Goal: Task Accomplishment & Management: Use online tool/utility

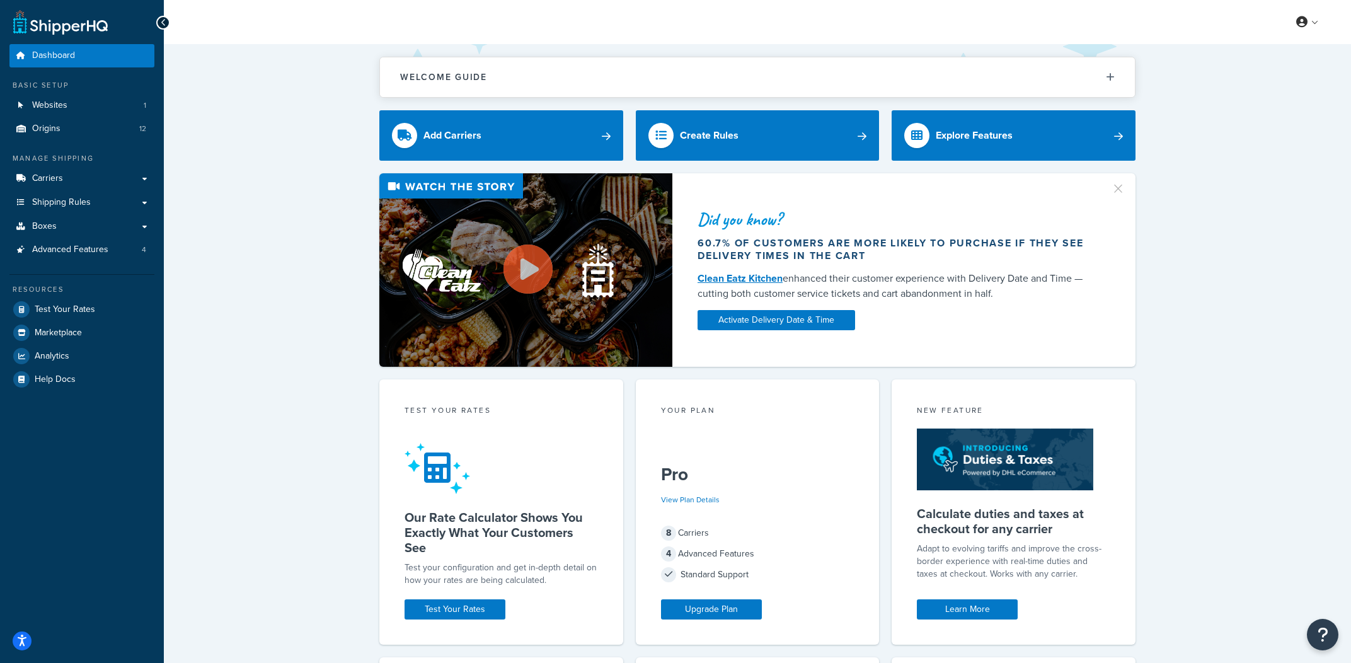
click at [273, 312] on div "Did you know? 60.7% of customers are more likely to purchase if they see delive…" at bounding box center [757, 269] width 1137 height 193
click at [141, 175] on link "Carriers" at bounding box center [81, 178] width 145 height 23
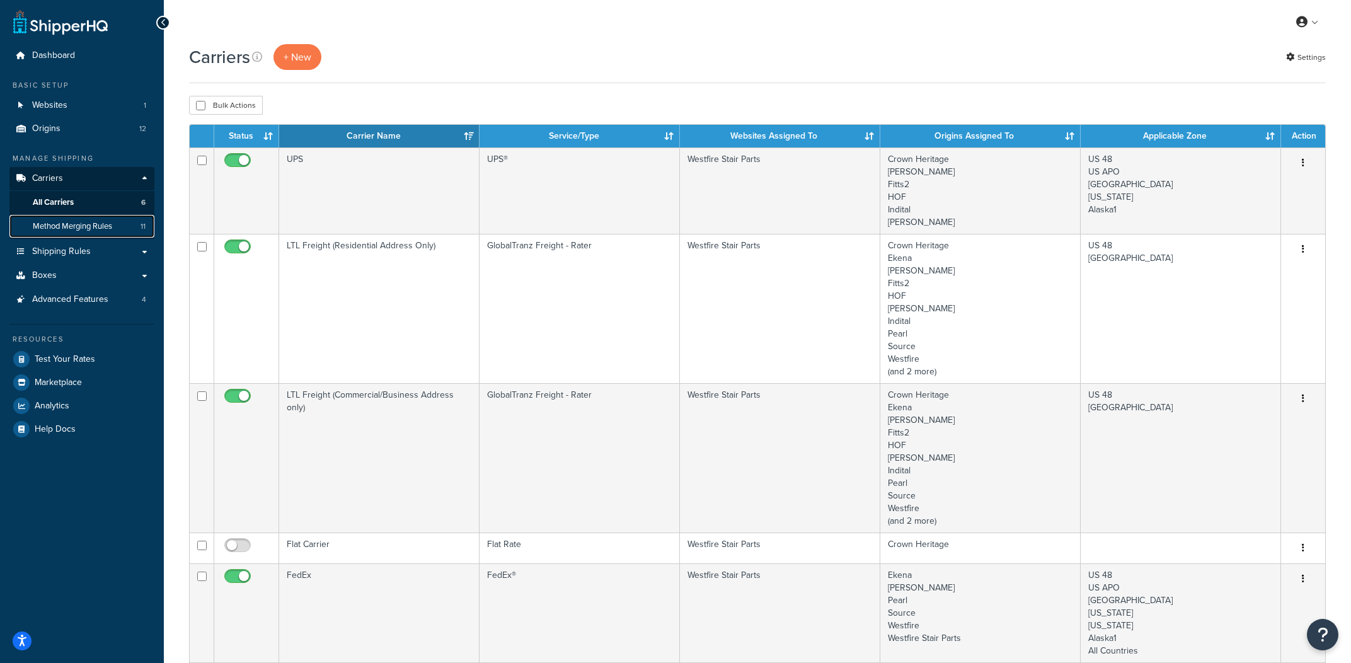
click at [126, 229] on link "Method Merging Rules 11" at bounding box center [81, 226] width 145 height 23
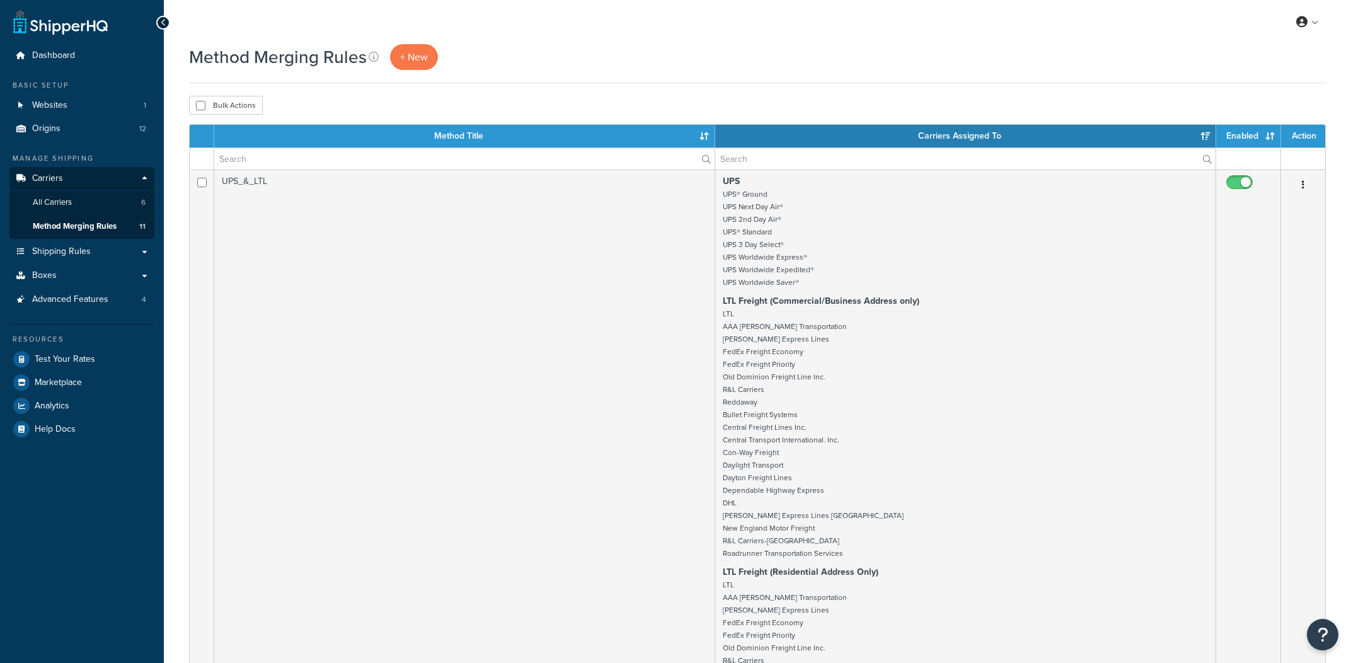
select select "15"
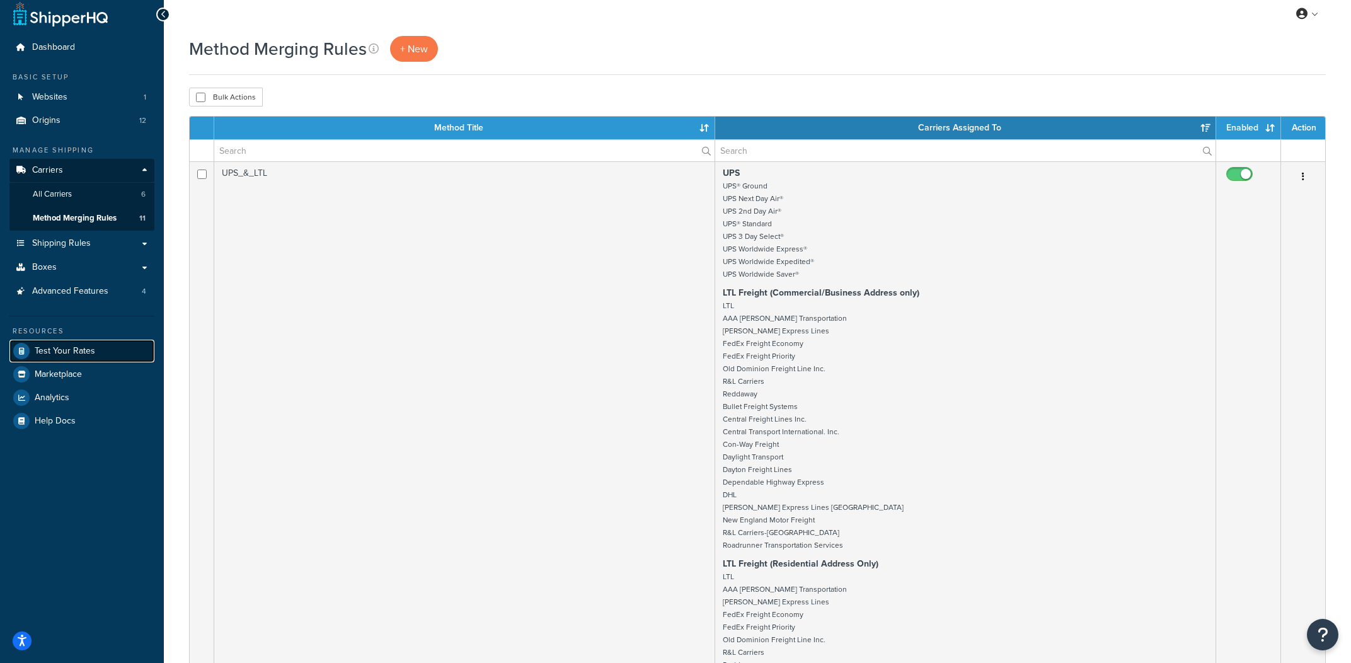
click at [64, 349] on span "Test Your Rates" at bounding box center [65, 351] width 60 height 11
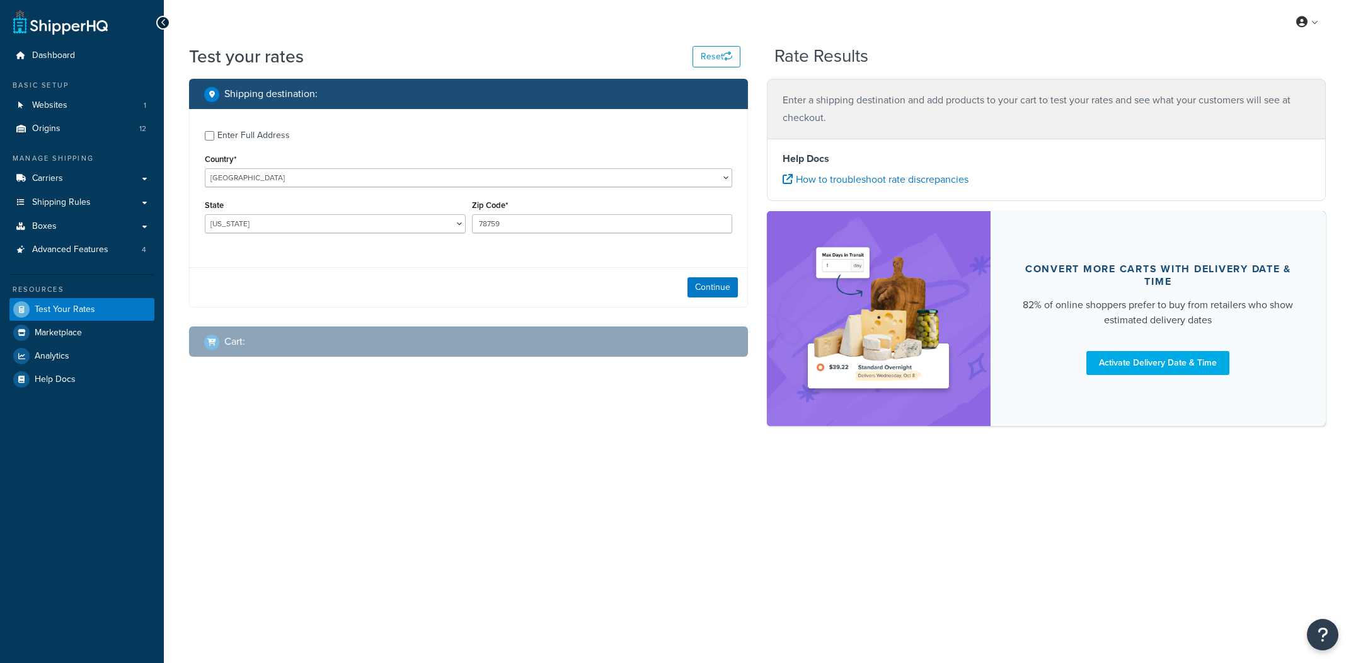
select select "[GEOGRAPHIC_DATA]"
click at [270, 140] on div "Enter Full Address" at bounding box center [253, 136] width 72 height 18
click at [214, 140] on input "Enter Full Address" at bounding box center [209, 135] width 9 height 9
checkbox input "true"
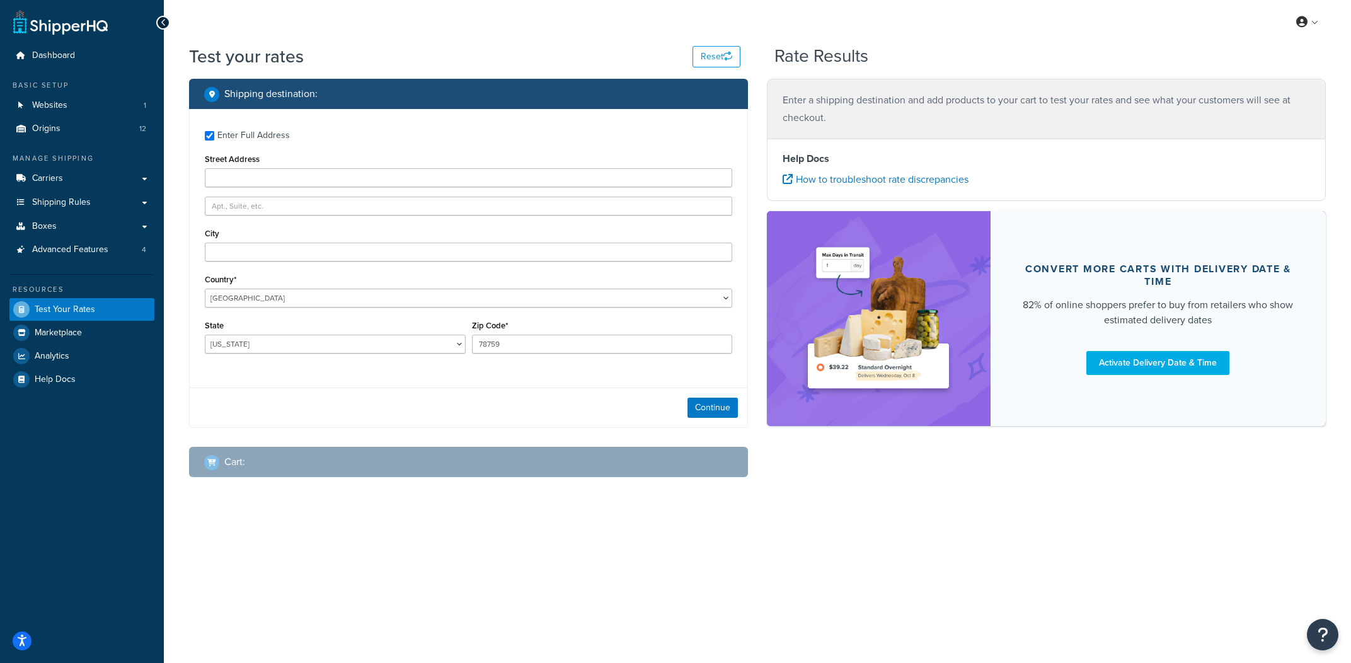
click at [330, 190] on div "Enter Full Address Street Address City Country* [GEOGRAPHIC_DATA] [GEOGRAPHIC_D…" at bounding box center [469, 243] width 558 height 269
click at [335, 181] on input "Street Address" at bounding box center [468, 177] width 527 height 19
type input "1 Infinite Loop"
type input "Cupertino"
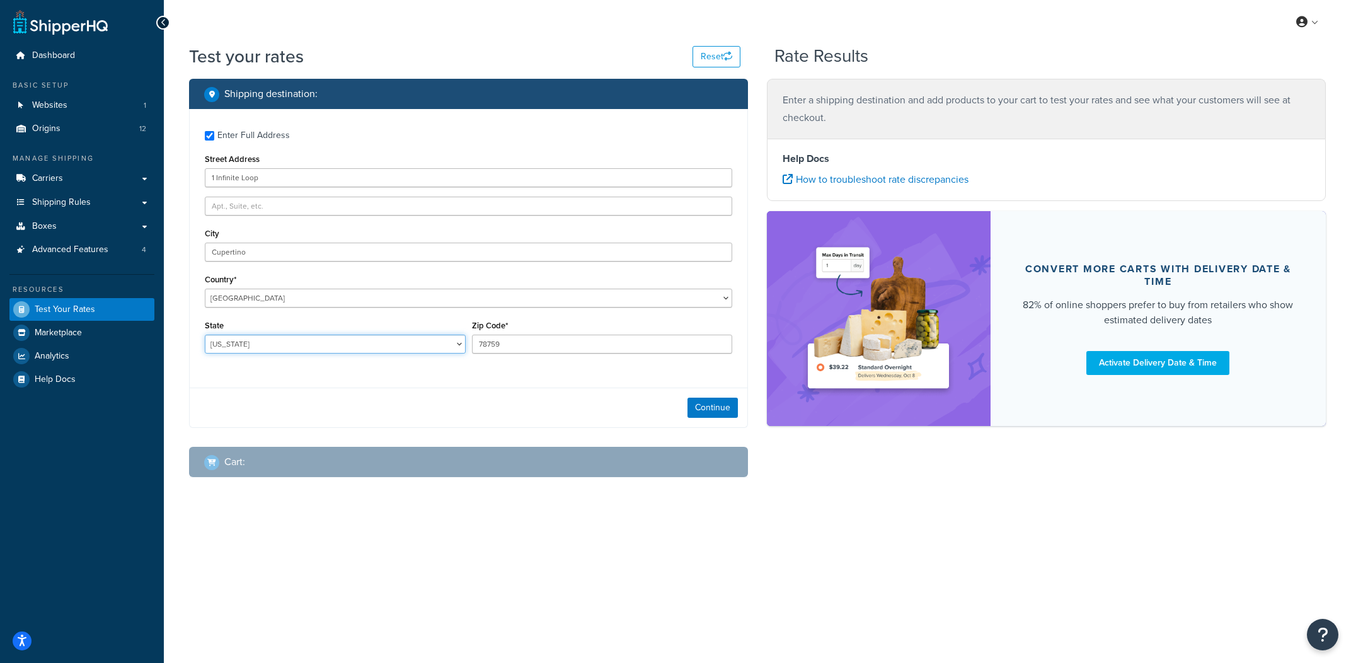
select select "CA"
type input "95014"
click at [719, 406] on button "Continue" at bounding box center [712, 408] width 50 height 20
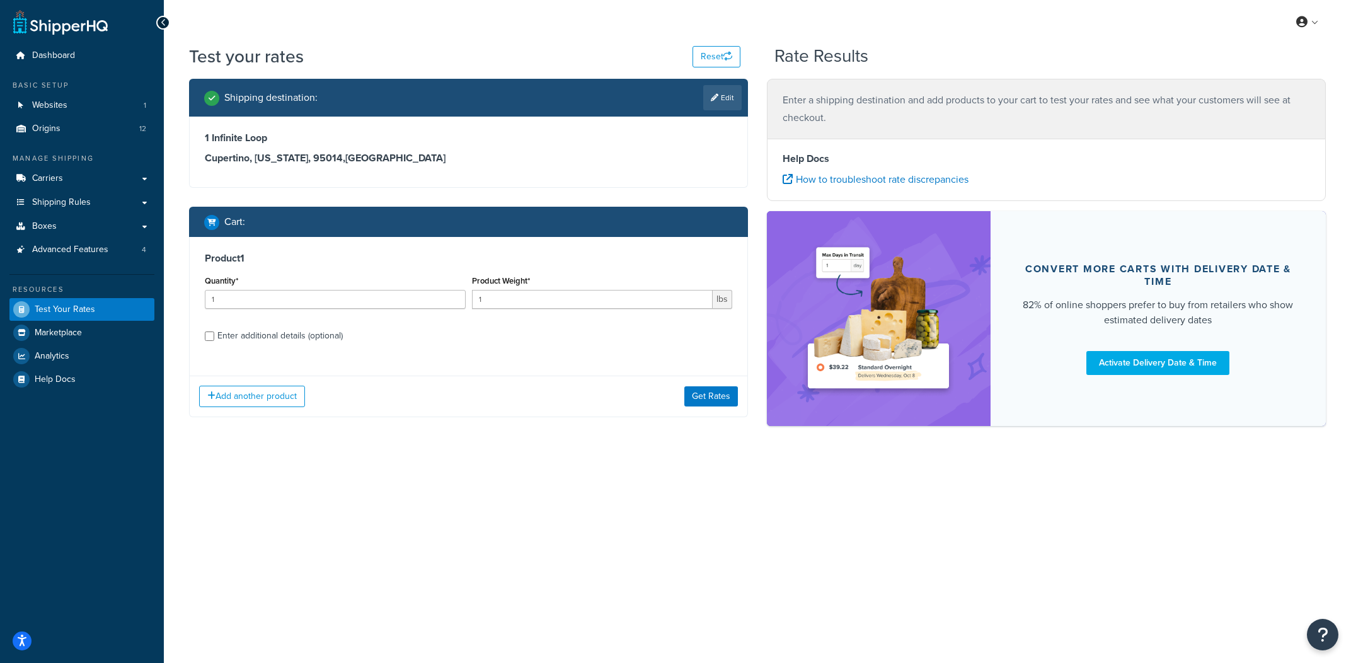
click at [369, 339] on label "Enter additional details (optional)" at bounding box center [474, 334] width 515 height 20
click at [214, 339] on input "Enter additional details (optional)" at bounding box center [209, 335] width 9 height 9
checkbox input "true"
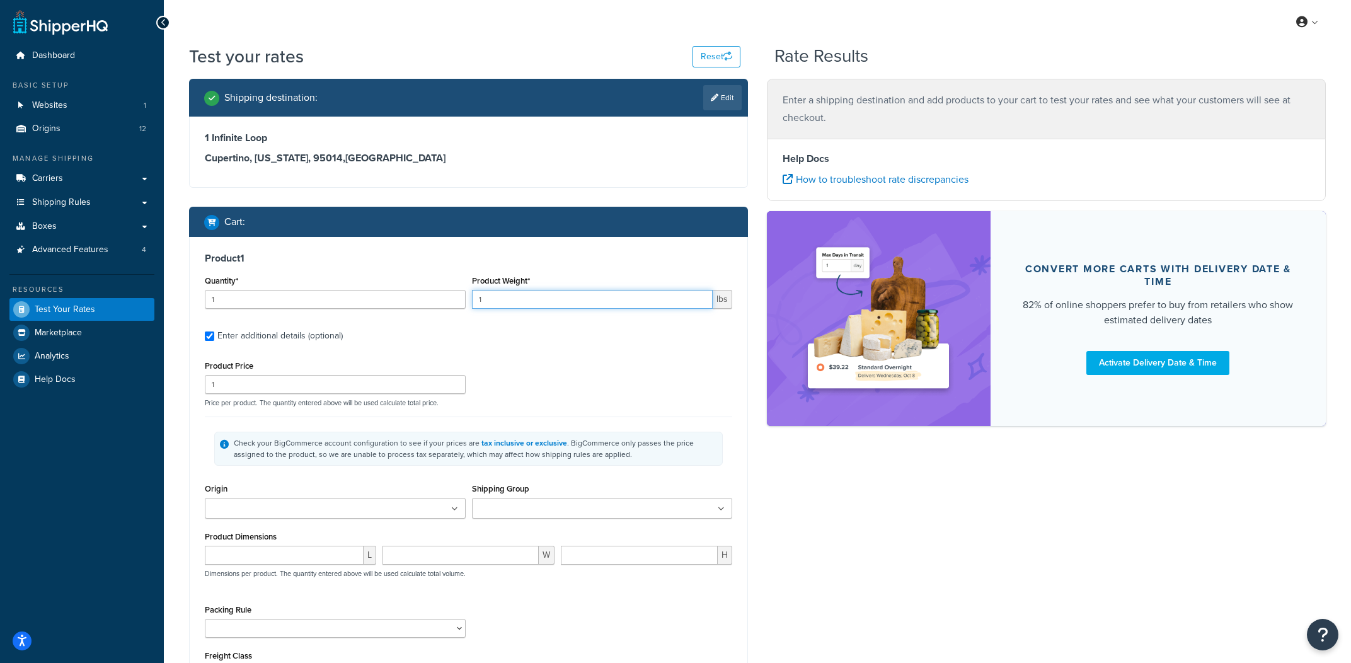
click at [532, 302] on input "1" at bounding box center [592, 299] width 241 height 19
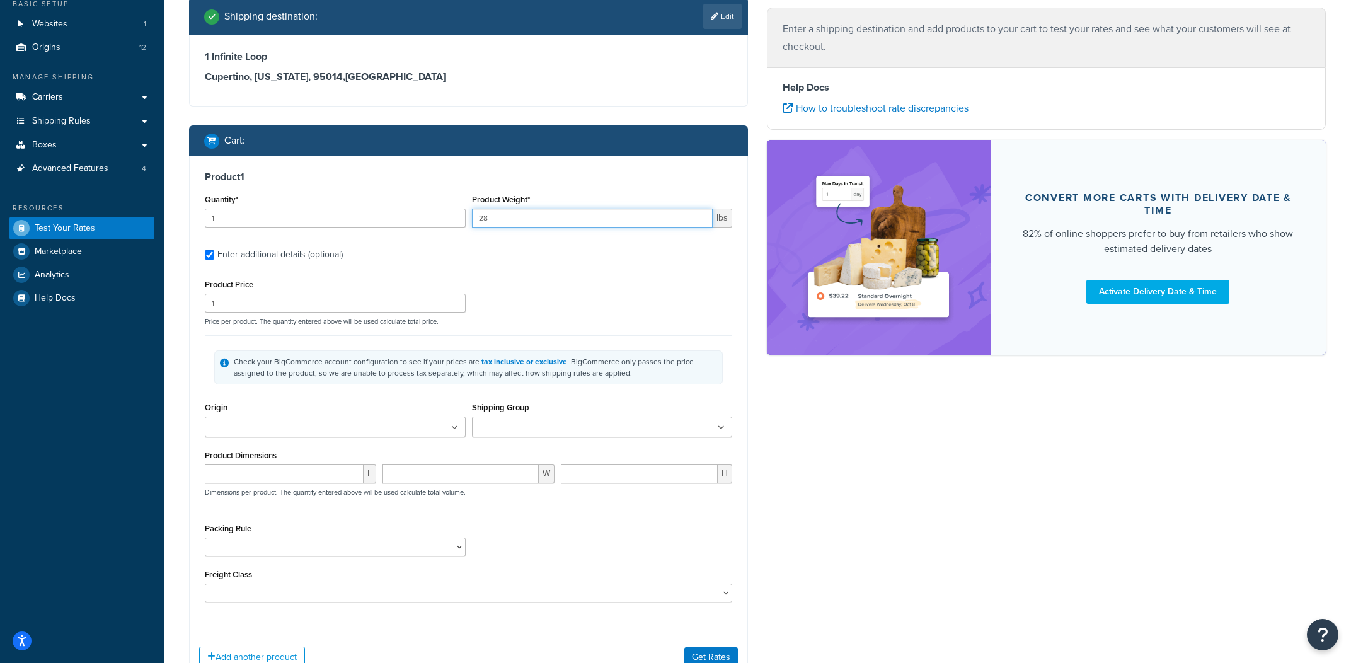
scroll to position [83, 0]
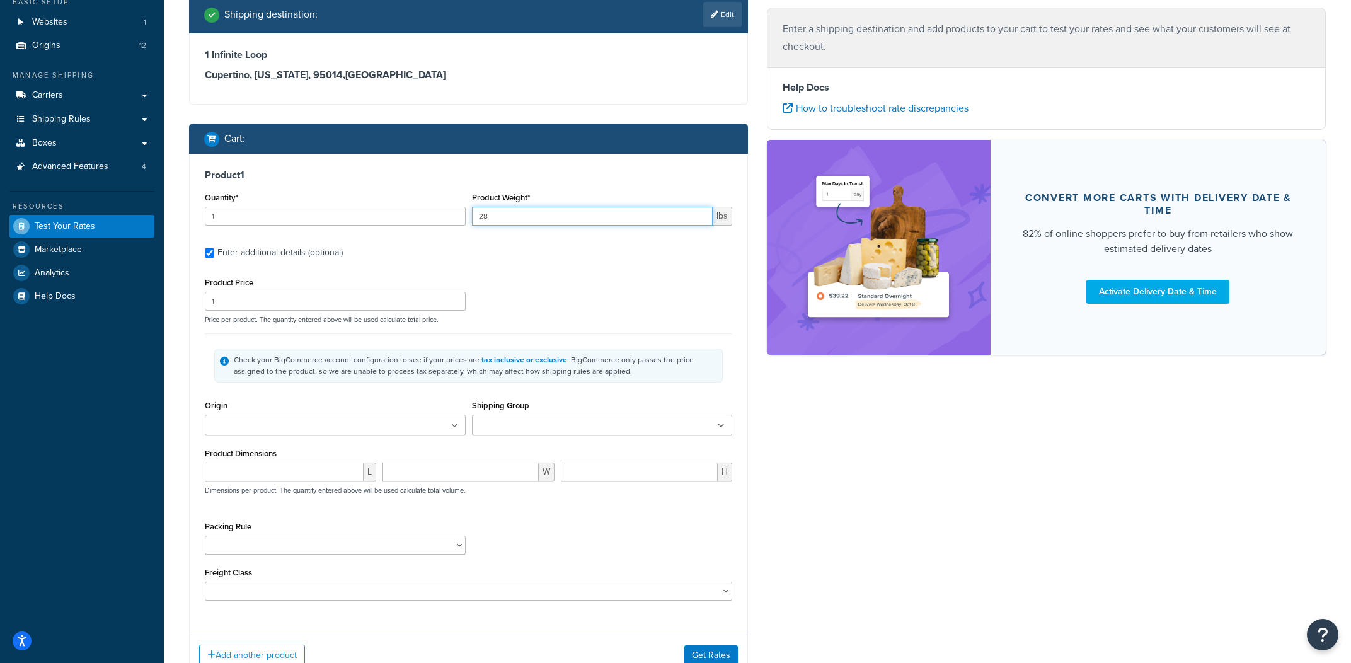
type input "28"
click at [551, 432] on input "Shipping Group" at bounding box center [532, 426] width 112 height 14
type input "ltl"
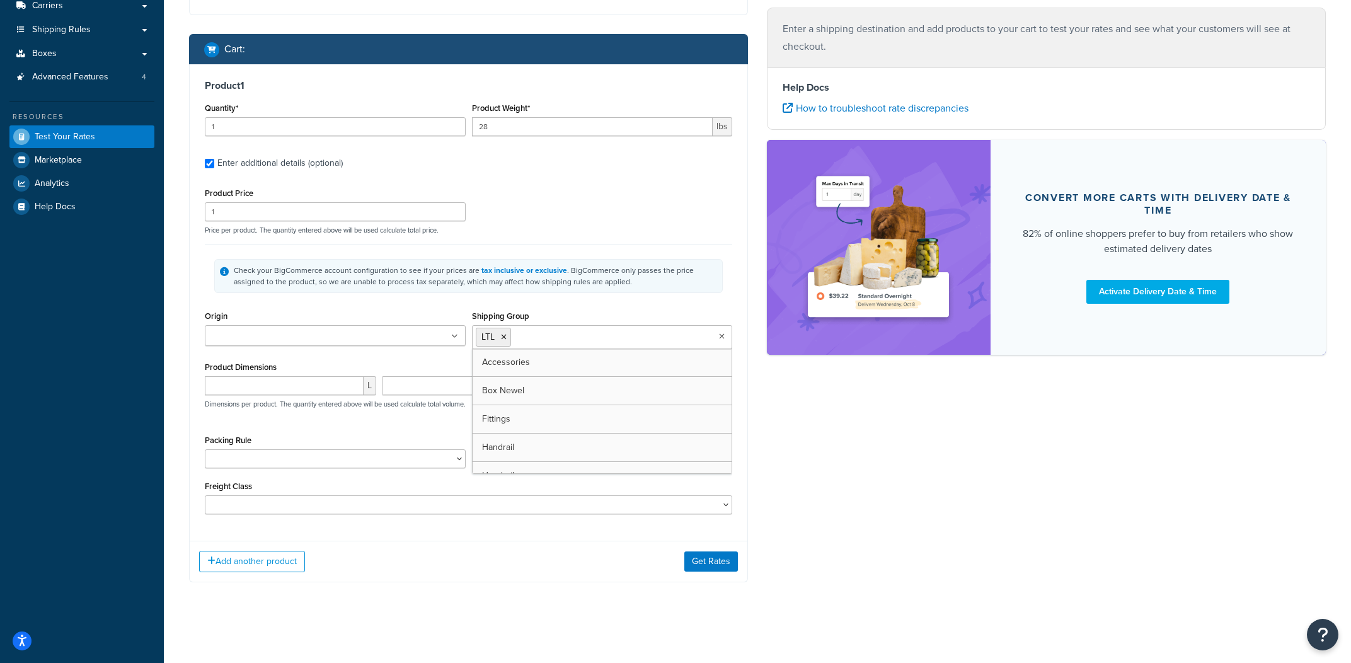
scroll to position [173, 0]
click at [298, 555] on div "Add another product Get Rates" at bounding box center [469, 568] width 558 height 41
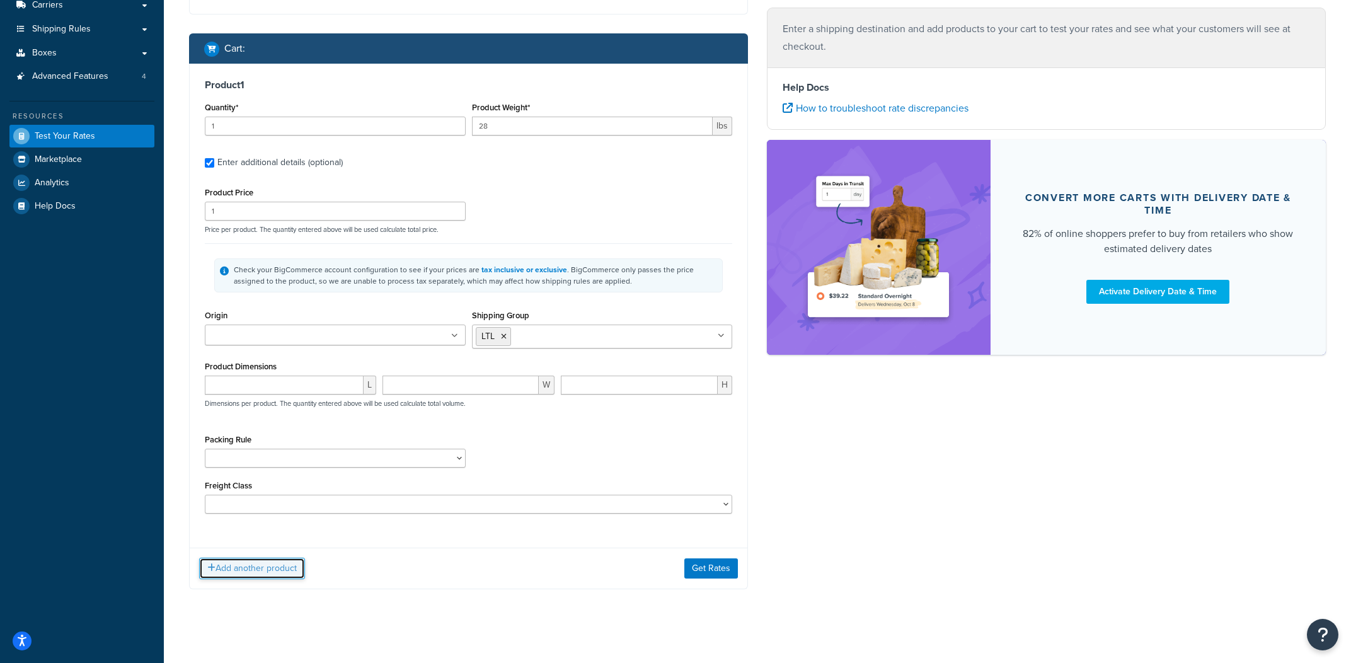
click at [285, 566] on button "Add another product" at bounding box center [252, 568] width 106 height 21
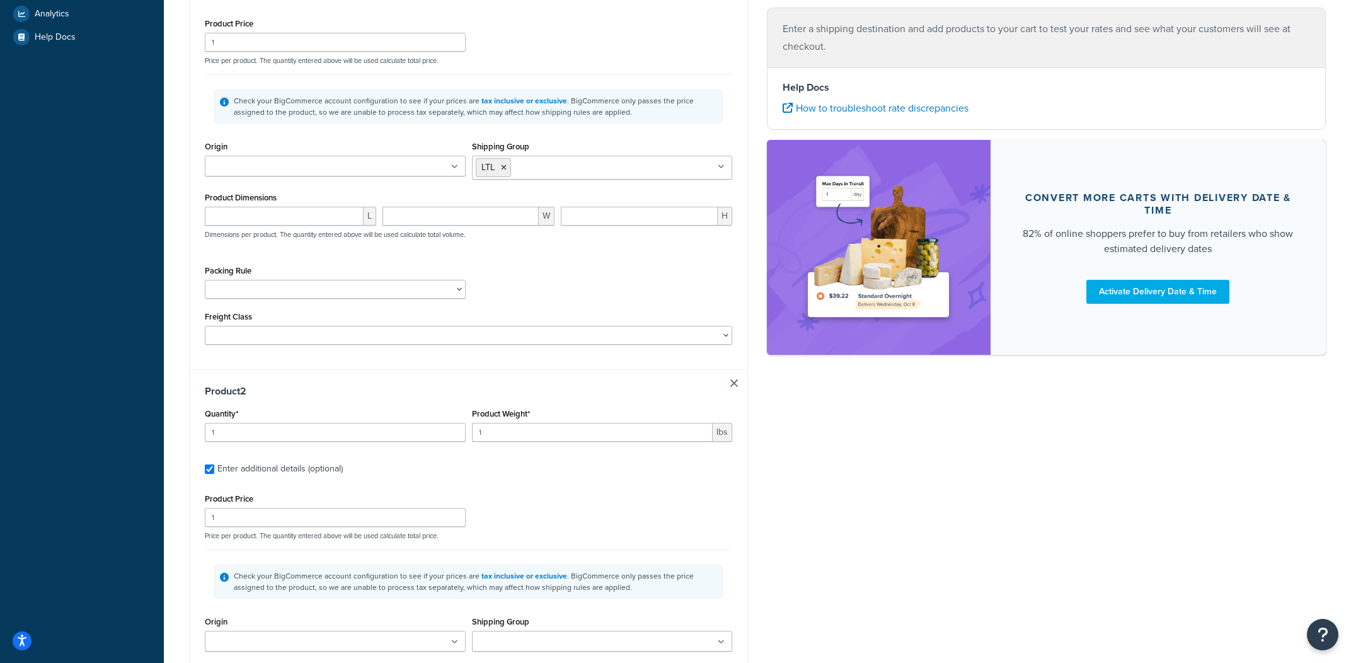
scroll to position [348, 0]
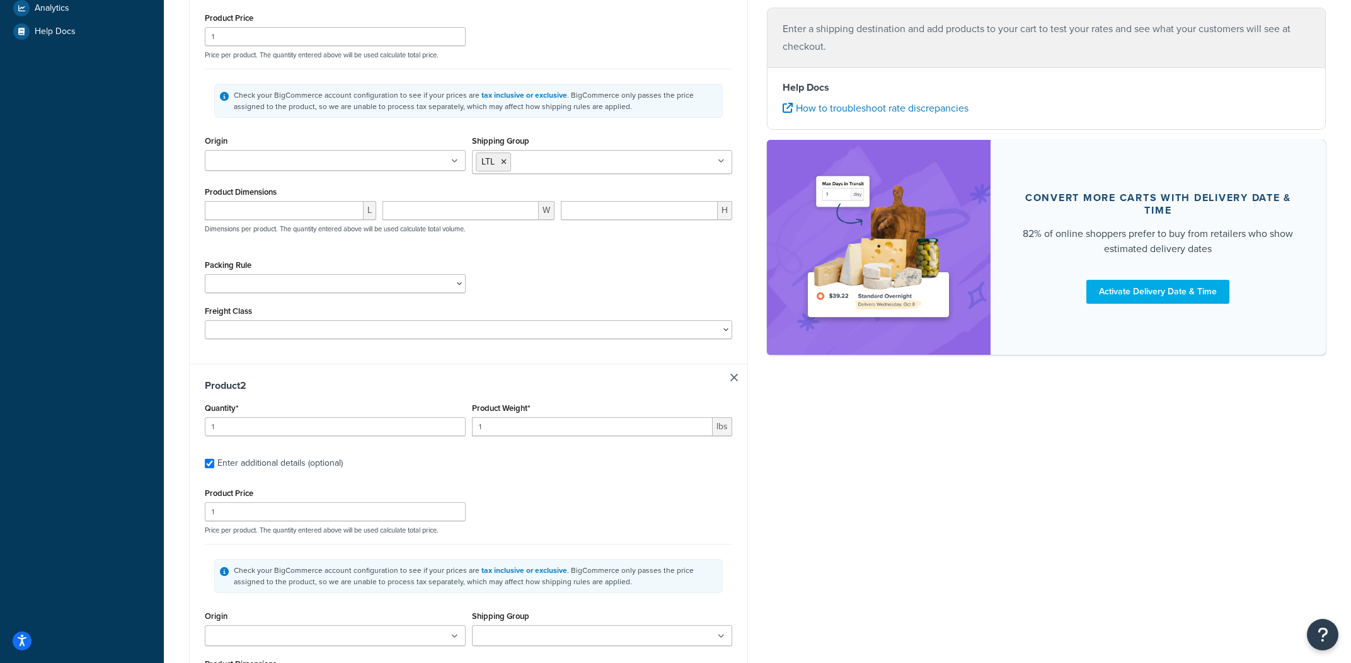
click at [420, 164] on ul at bounding box center [335, 160] width 261 height 21
type input "ho"
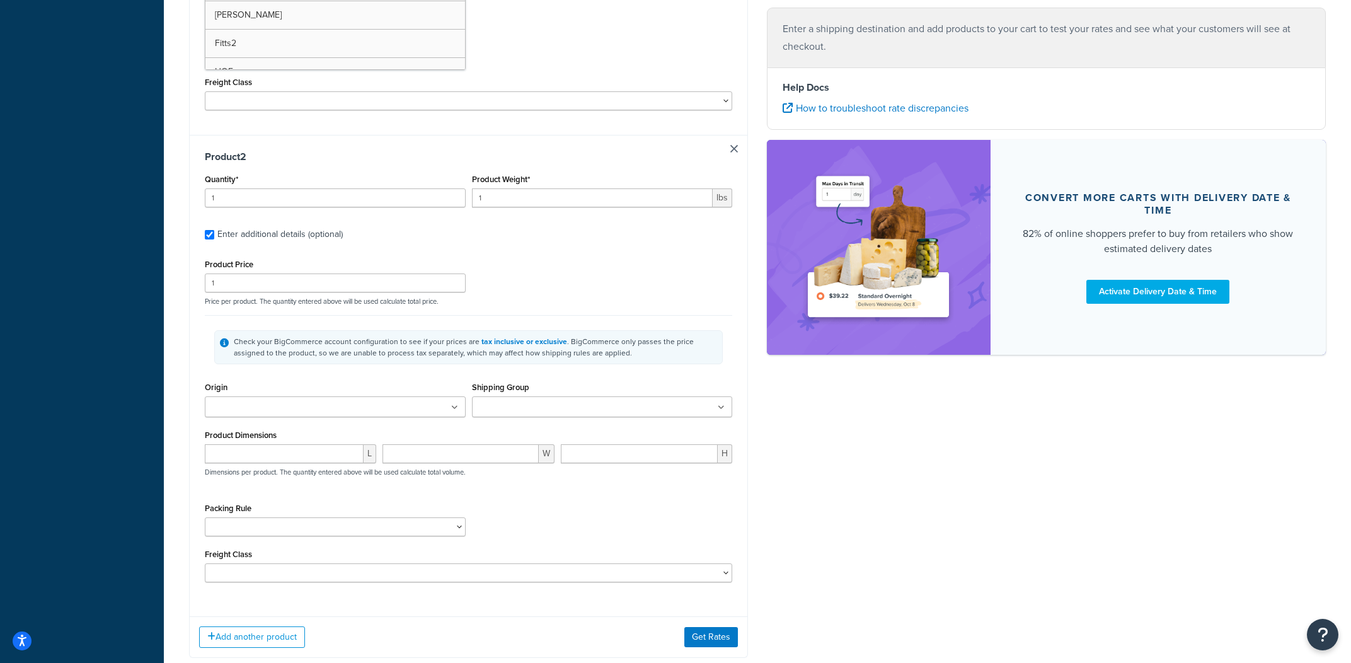
click at [350, 406] on ul at bounding box center [335, 406] width 261 height 21
type input "w"
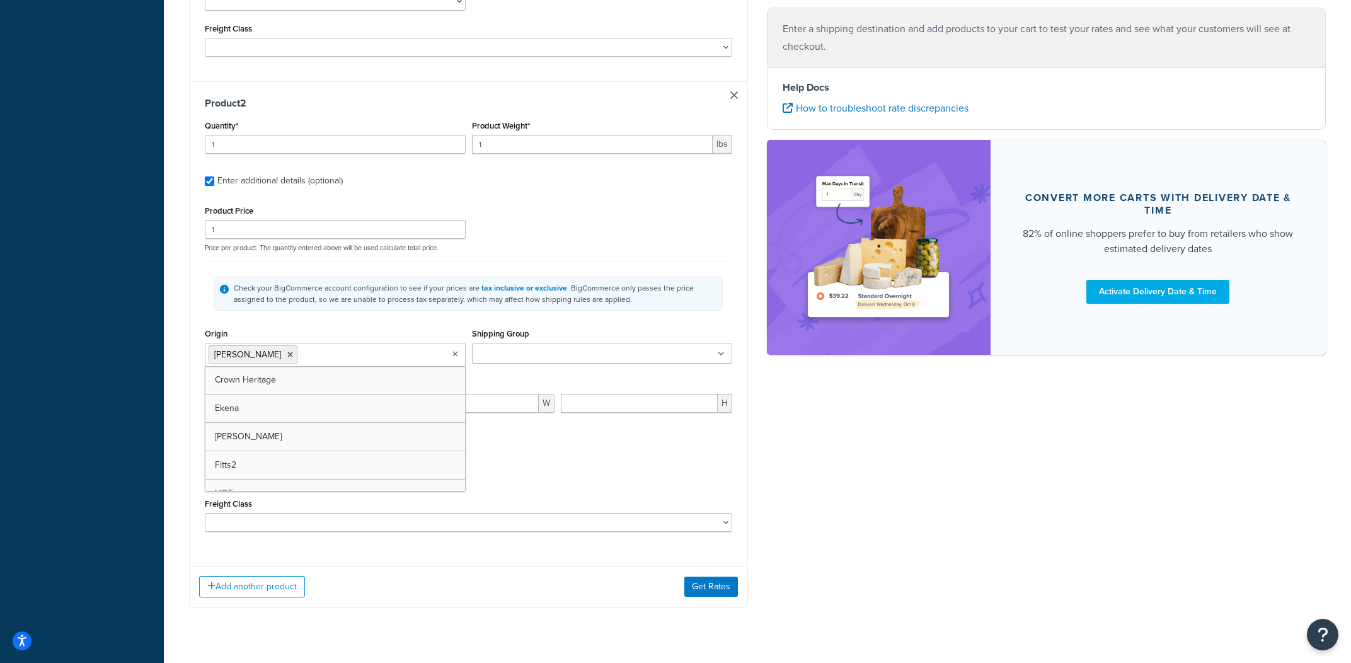
scroll to position [631, 0]
click at [529, 363] on ul at bounding box center [602, 352] width 261 height 21
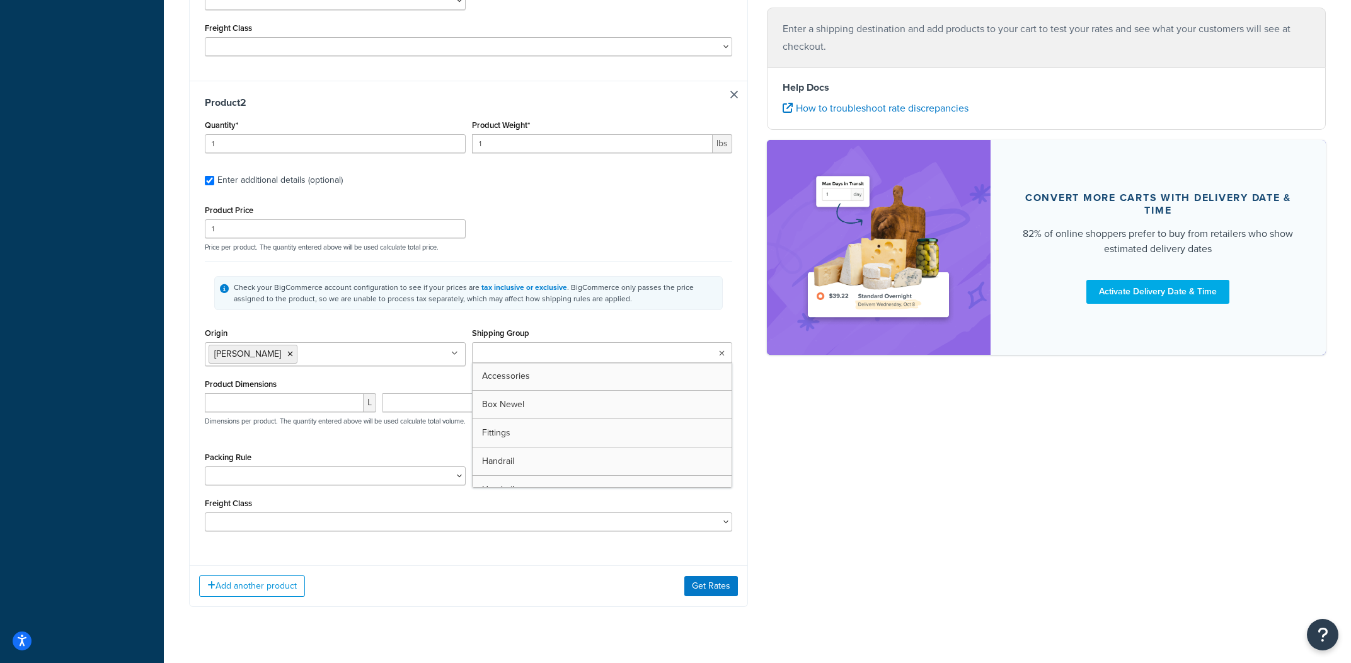
type input "a"
click at [859, 573] on div "Shipping destination : Edit 1 Infinite Loop Cupertino, California, 95014 , Unit…" at bounding box center [758, 37] width 1156 height 1178
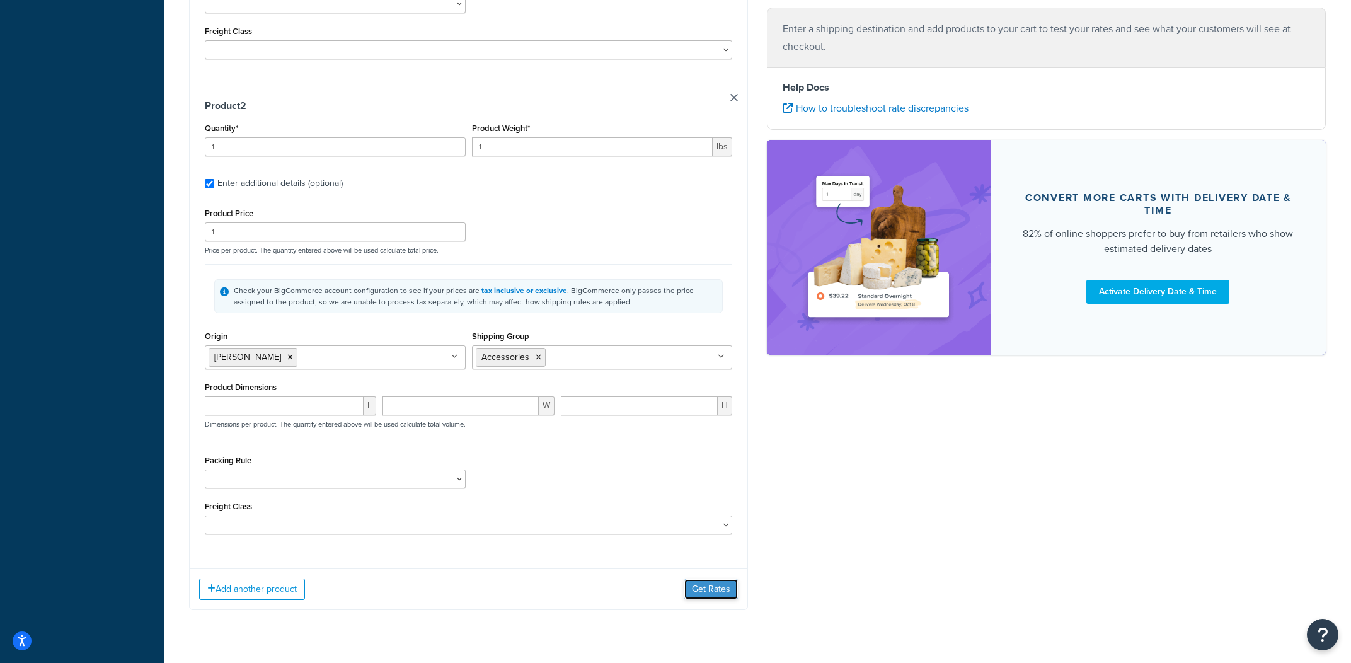
click at [707, 592] on button "Get Rates" at bounding box center [711, 589] width 54 height 20
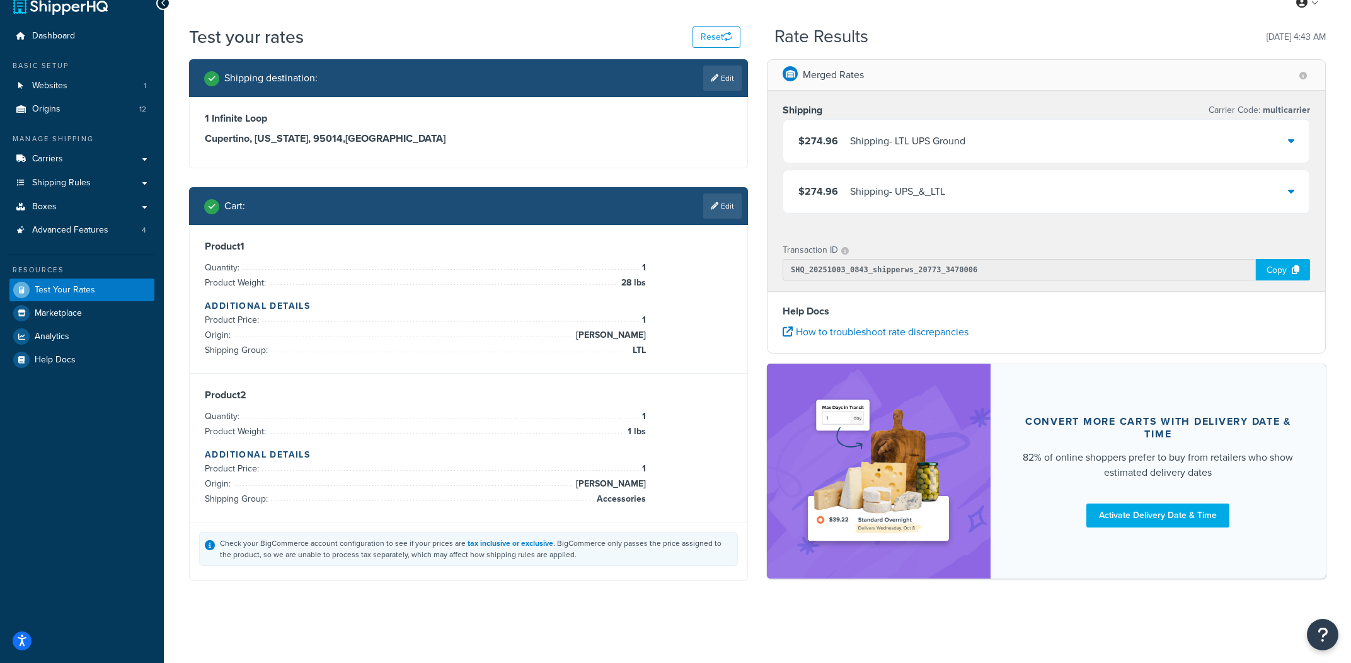
scroll to position [20, 0]
click at [712, 227] on div "Product 1 Quantity: 1 Product Weight: 28 lbs Additional Details Product Price: …" at bounding box center [469, 299] width 558 height 149
click at [718, 215] on link "Edit" at bounding box center [722, 205] width 38 height 25
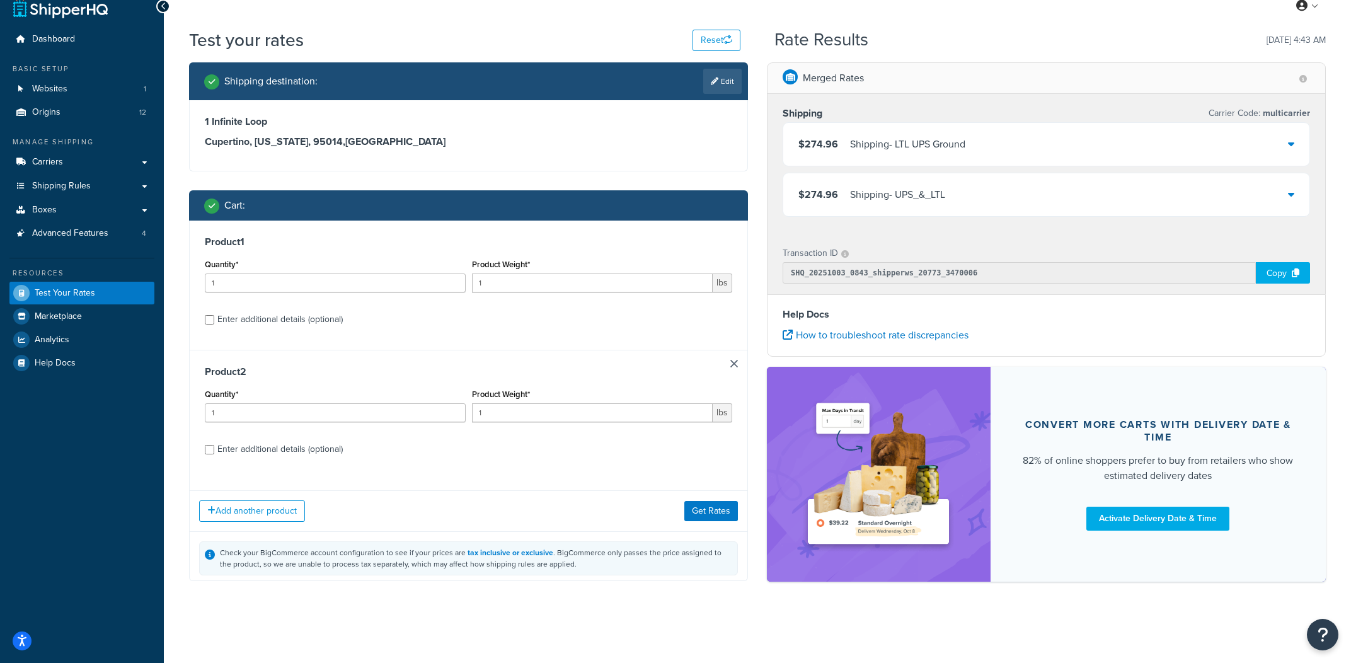
scroll to position [13, 0]
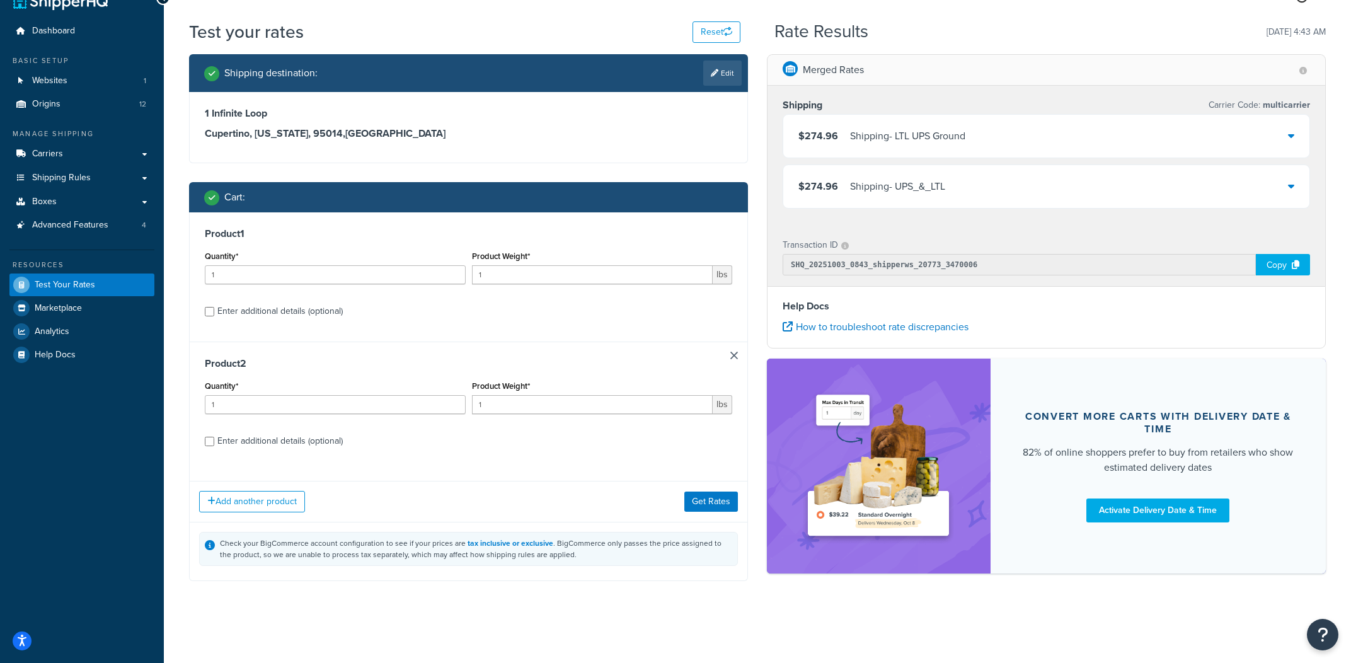
click at [319, 448] on div "Enter additional details (optional)" at bounding box center [279, 441] width 125 height 18
click at [214, 446] on input "Enter additional details (optional)" at bounding box center [209, 441] width 9 height 9
checkbox input "true"
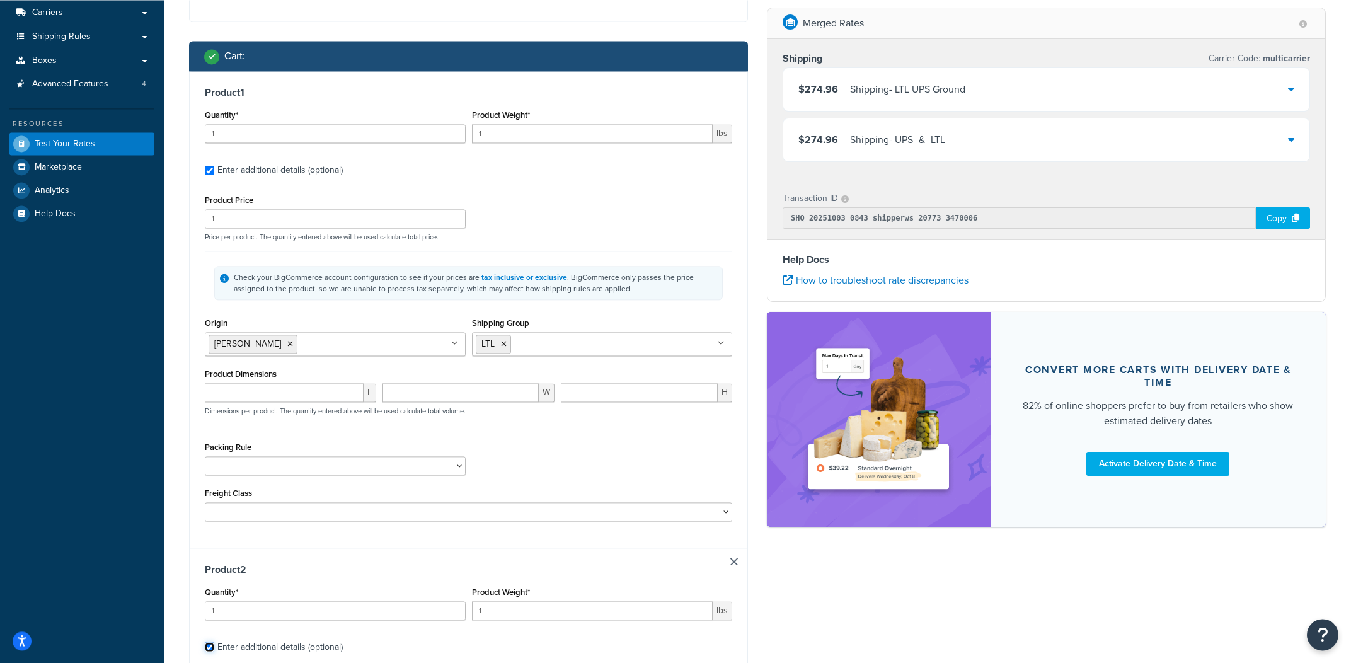
scroll to position [168, 0]
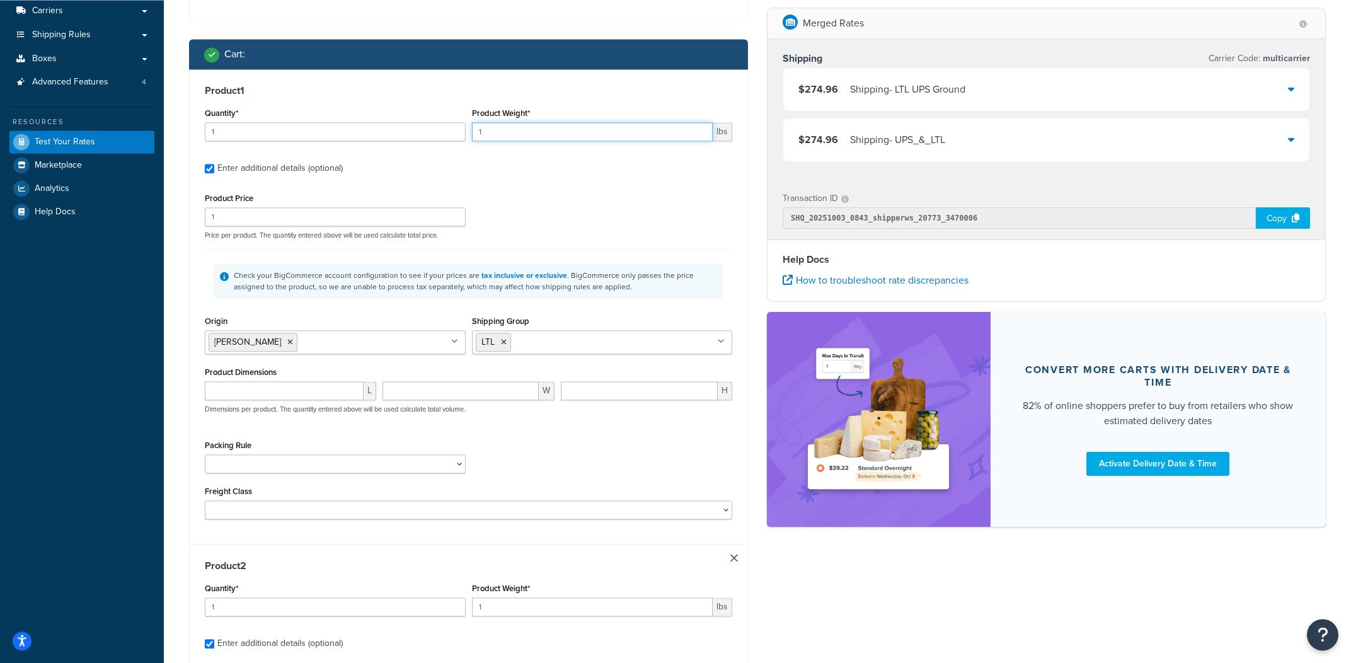
click at [565, 129] on input "1" at bounding box center [592, 131] width 241 height 19
type input "28"
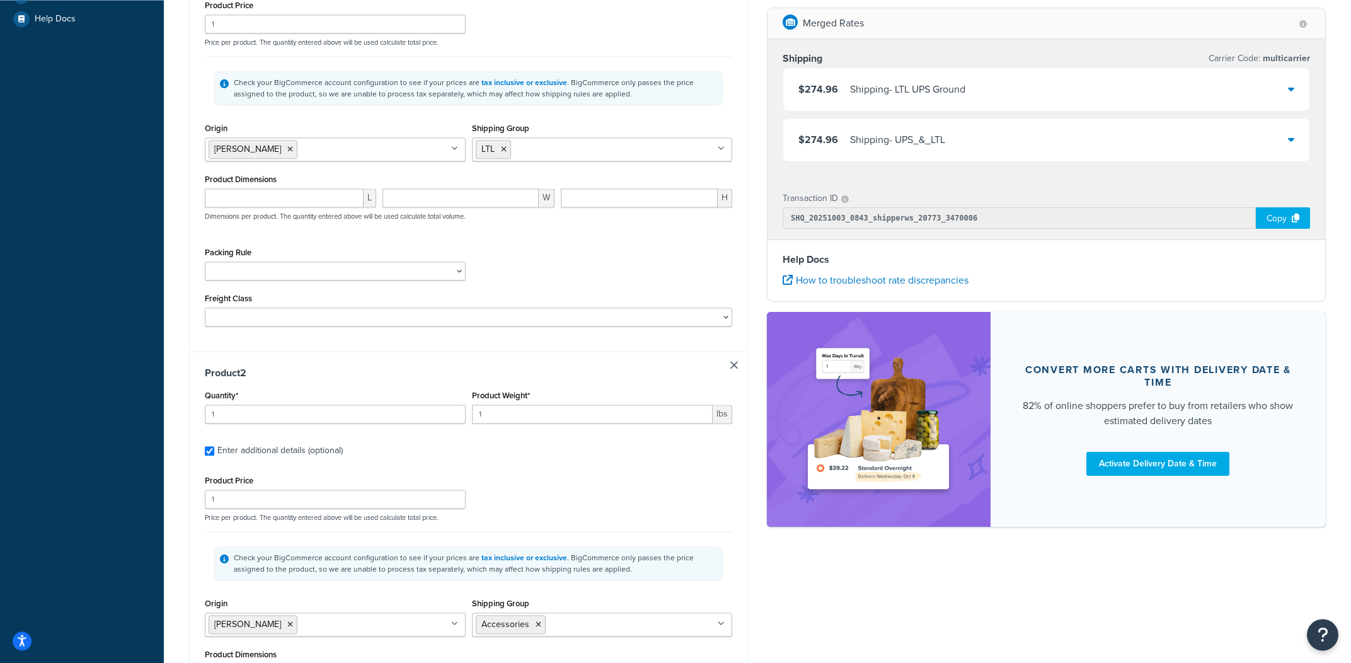
scroll to position [363, 0]
click at [270, 410] on input "1" at bounding box center [335, 411] width 261 height 19
type input "5"
click at [626, 499] on div "Product Price 1 Price per product. The quantity entered above will be used calc…" at bounding box center [469, 494] width 534 height 50
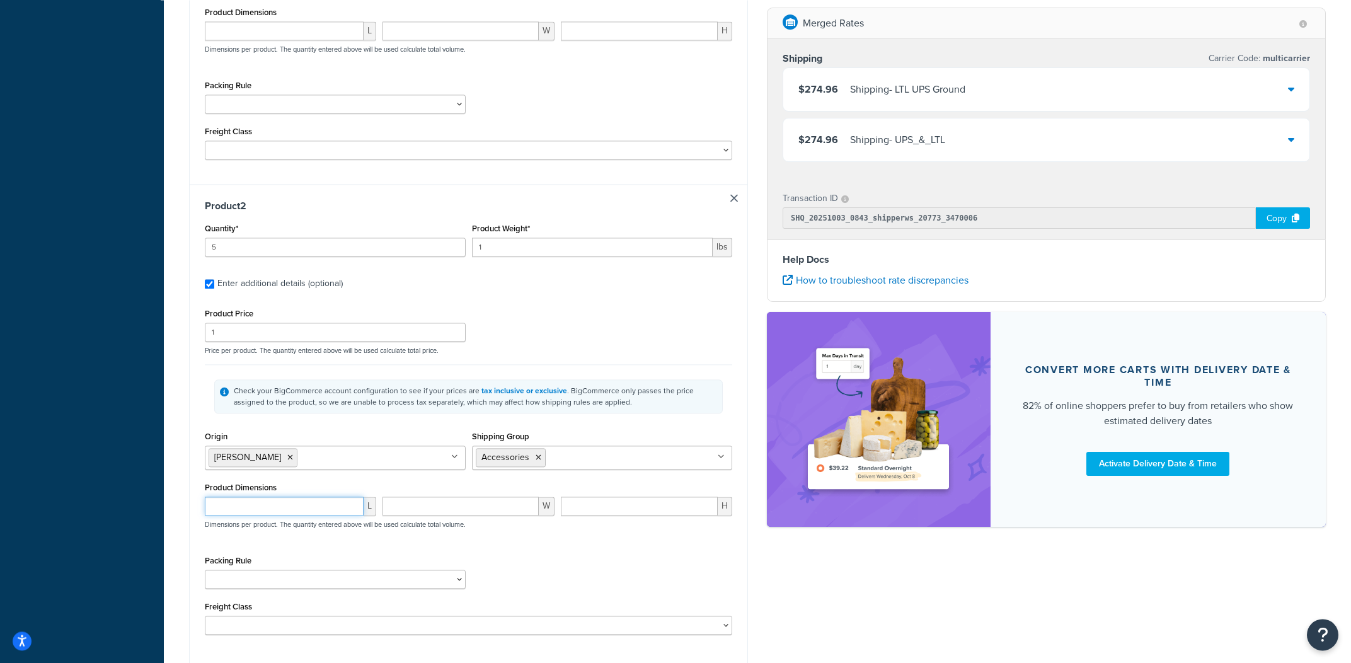
click at [296, 508] on input "number" at bounding box center [284, 505] width 159 height 19
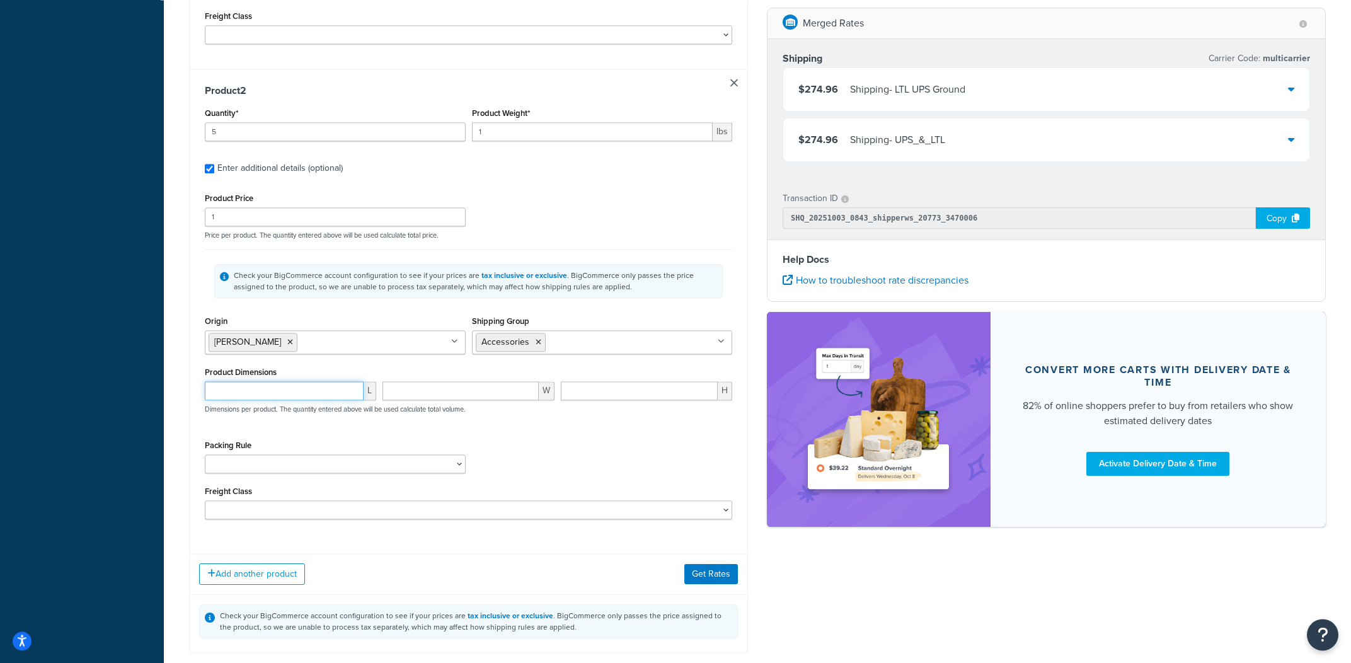
scroll to position [669, 0]
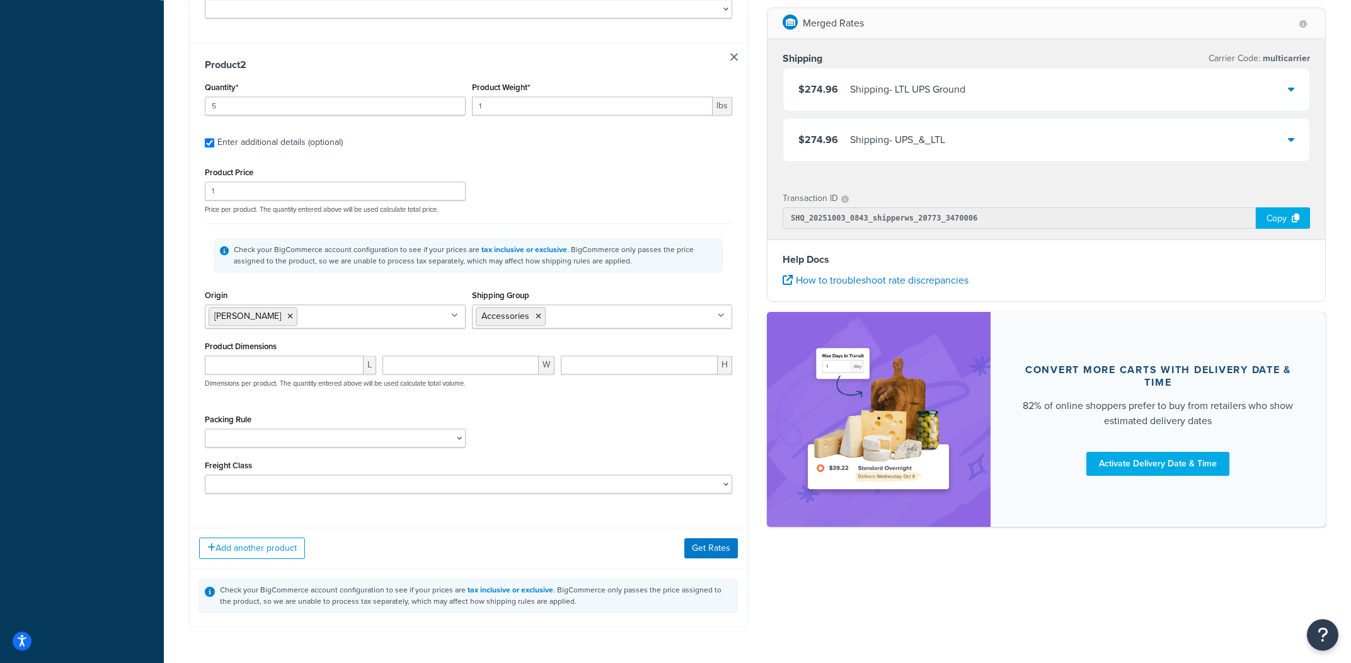
drag, startPoint x: 296, startPoint y: 427, endPoint x: 288, endPoint y: 445, distance: 19.8
click at [296, 427] on div "Packing Rule Accessories Balusters Box Newel Fittings Handrail Handrails HOF Ma…" at bounding box center [335, 429] width 261 height 37
select select "240"
click option "Accessories" at bounding box center [0, 0] width 0 height 0
click at [545, 448] on div "Packing Rule Accessories Balusters Box Newel Fittings Handrail Handrails HOF Ma…" at bounding box center [469, 434] width 534 height 46
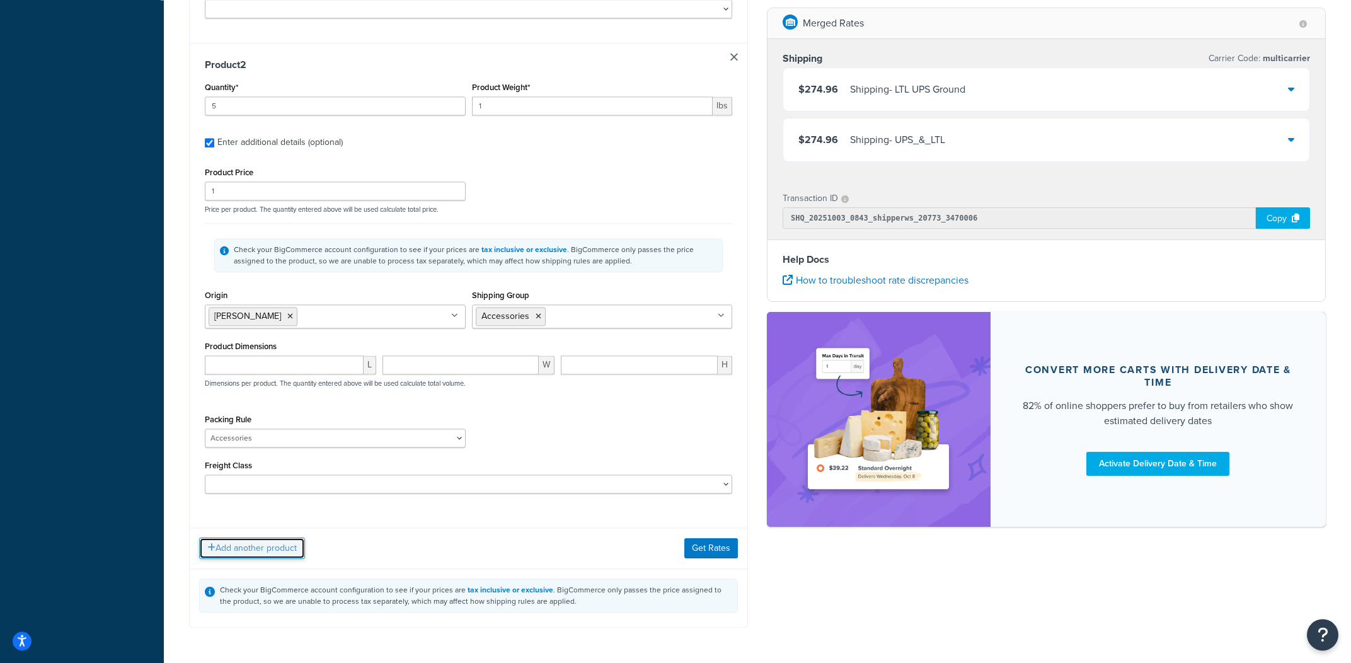
click at [287, 556] on button "Add another product" at bounding box center [252, 547] width 106 height 21
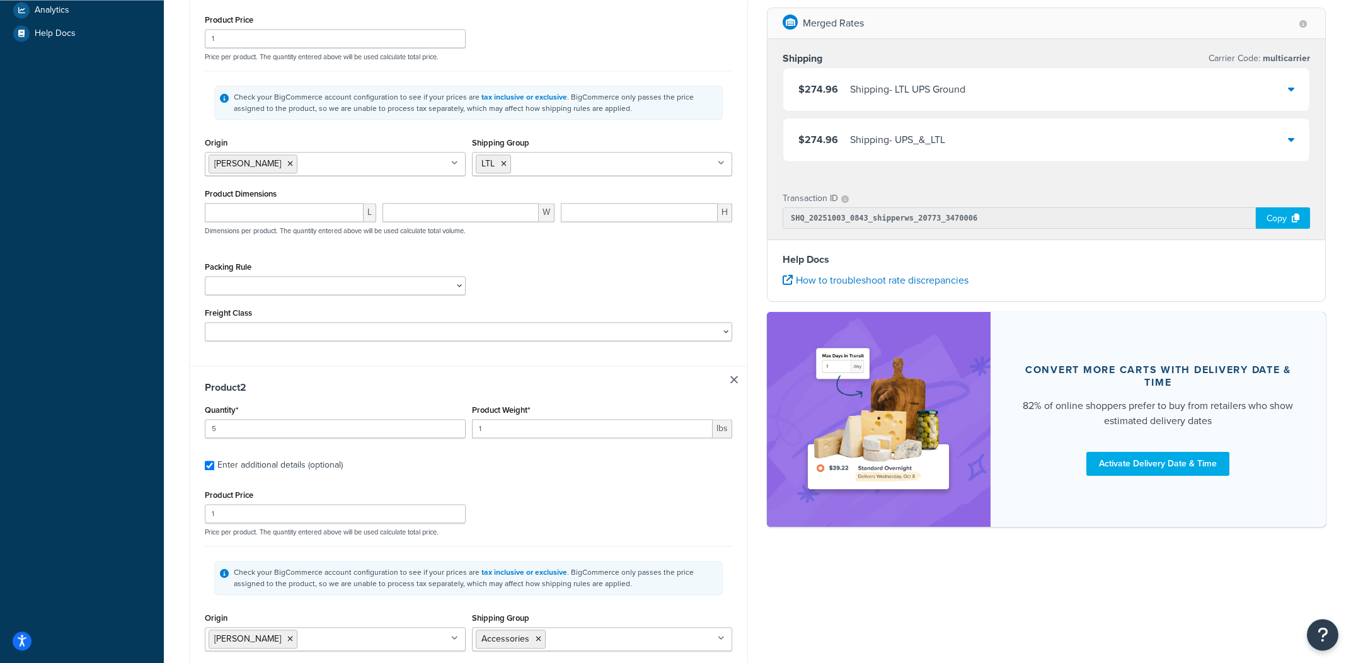
scroll to position [345, 0]
select select "218"
click option "Handrails" at bounding box center [0, 0] width 0 height 0
click at [755, 471] on div "Shipping destination : Edit 1 Infinite Loop Cupertino, California, 95014 , Unit…" at bounding box center [469, 588] width 578 height 1708
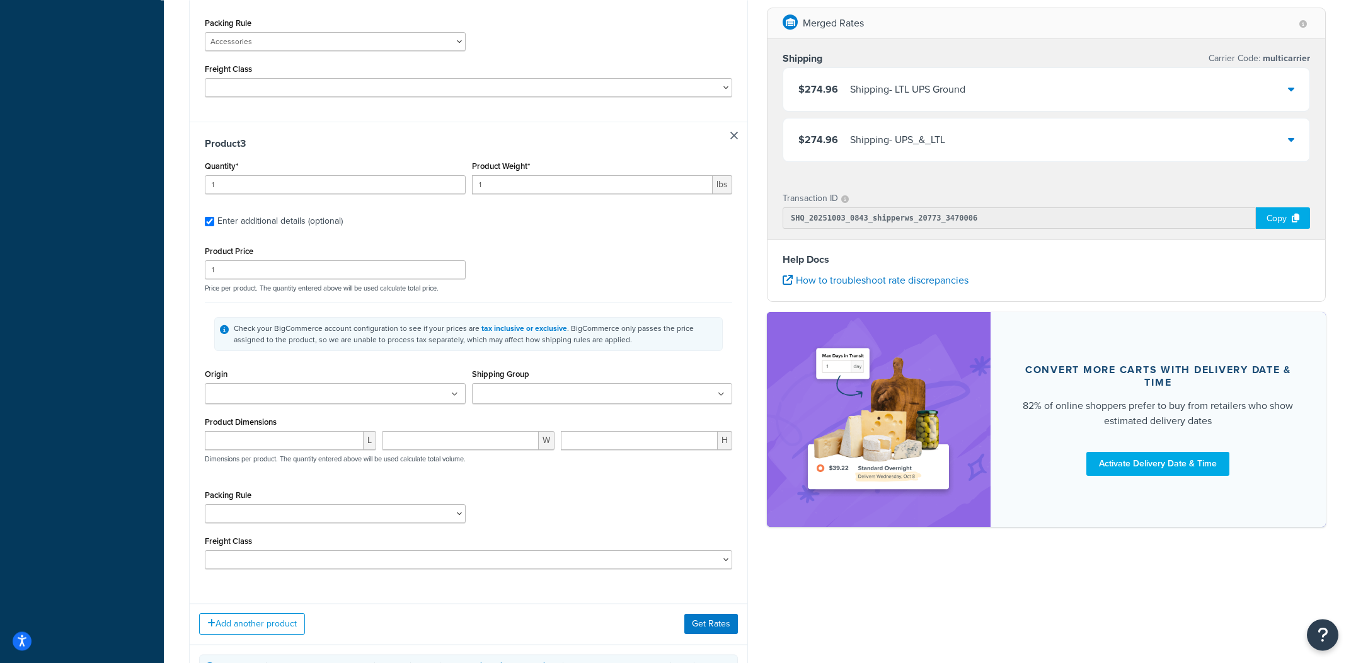
scroll to position [1087, 0]
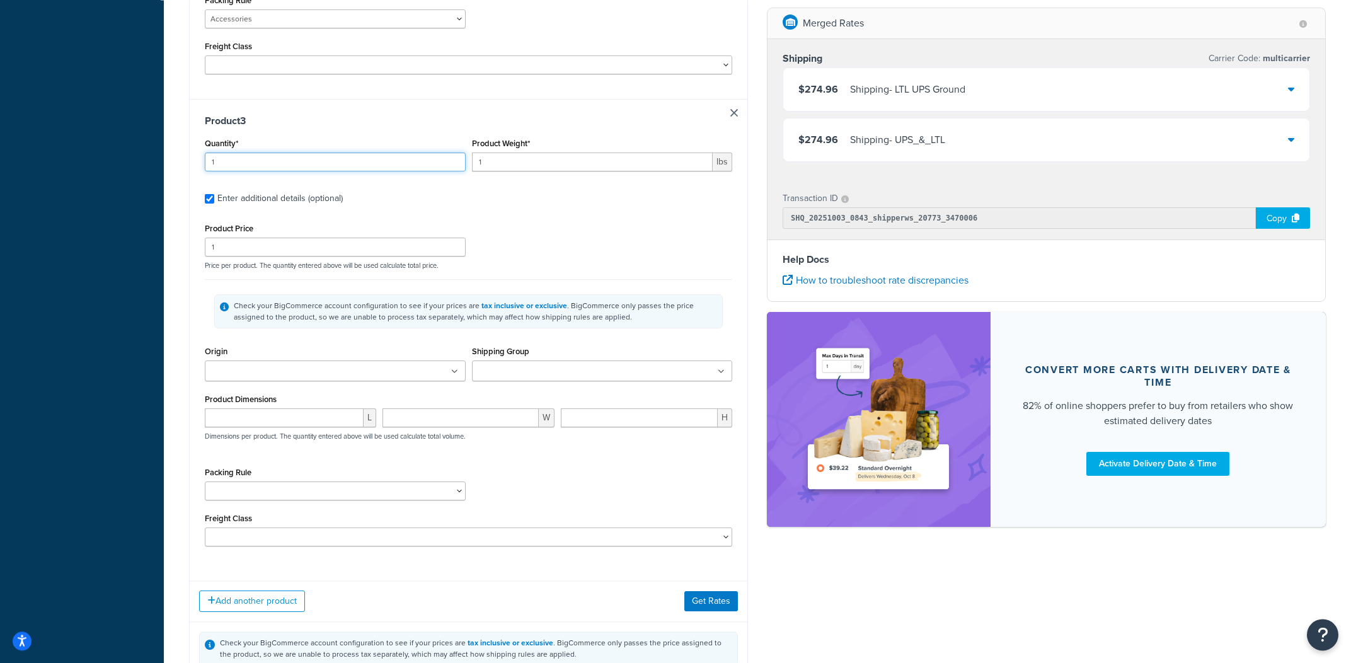
click at [359, 171] on input "1" at bounding box center [335, 161] width 261 height 19
type input "5"
click at [345, 348] on div "Origin Crown Heritage Ekena Fitts Fitts2 HOF Holmes Indital Pearl Source Westfi…" at bounding box center [335, 362] width 261 height 38
click at [333, 378] on ul at bounding box center [335, 370] width 261 height 21
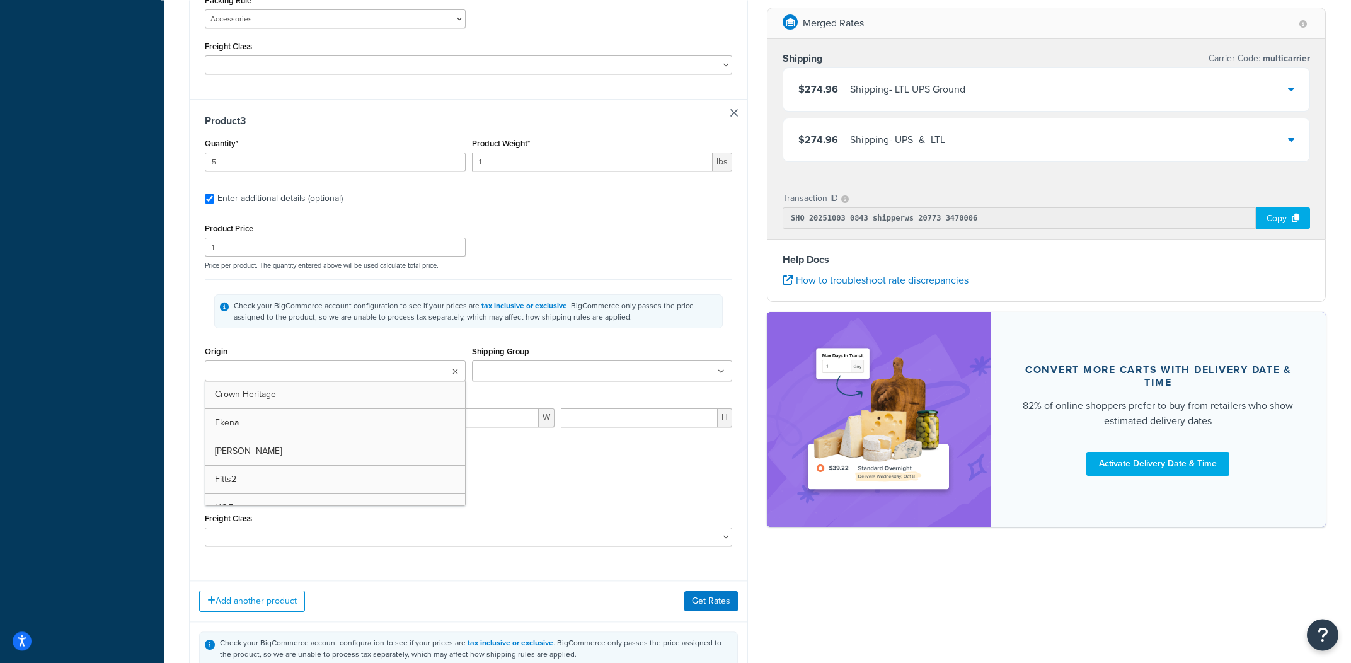
type input "a"
type input "wm"
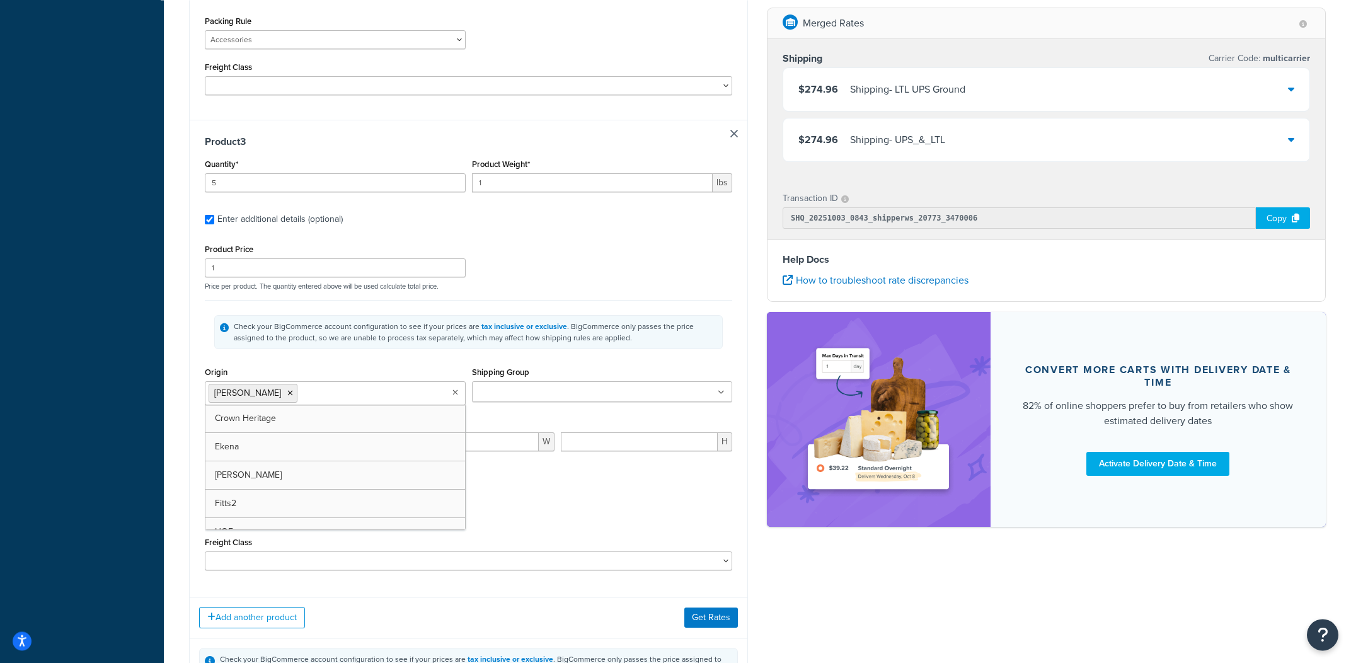
scroll to position [1069, 0]
click at [592, 388] on ul at bounding box center [602, 389] width 261 height 21
type input "a"
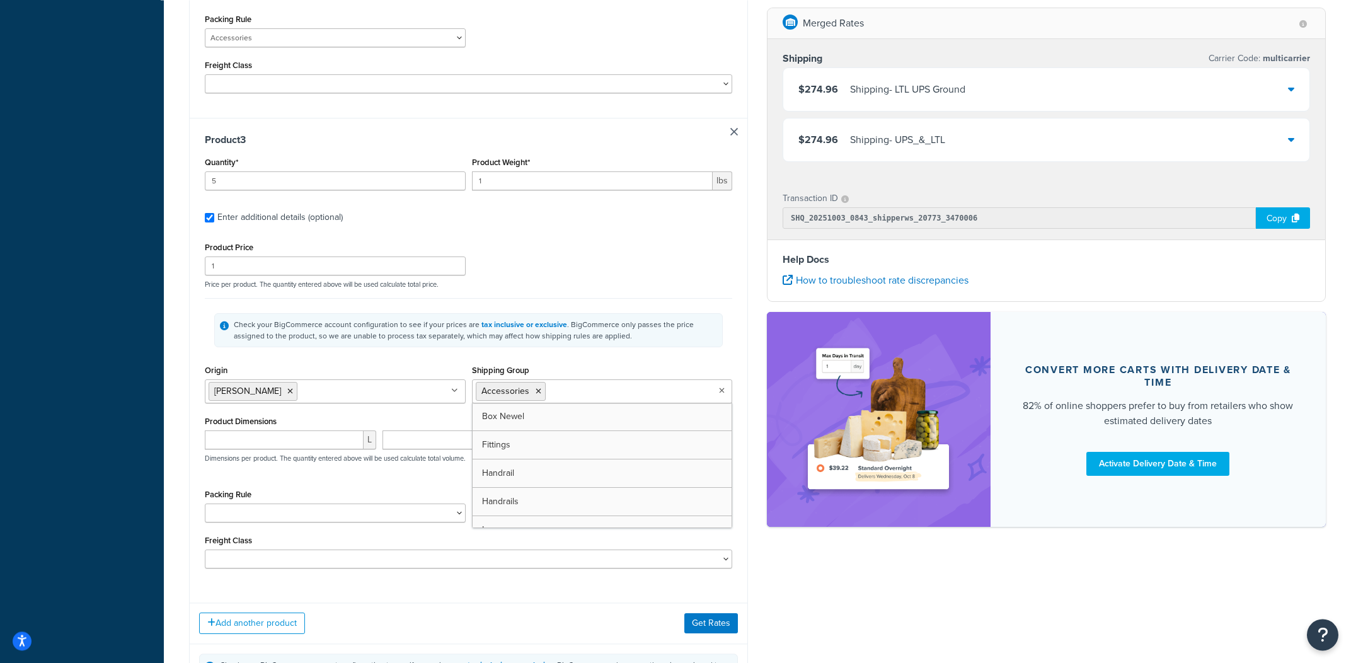
click at [605, 374] on div "Shipping Group Accessories Box Newel Fittings Handrail Handrails Iron LTL Mante…" at bounding box center [602, 383] width 261 height 42
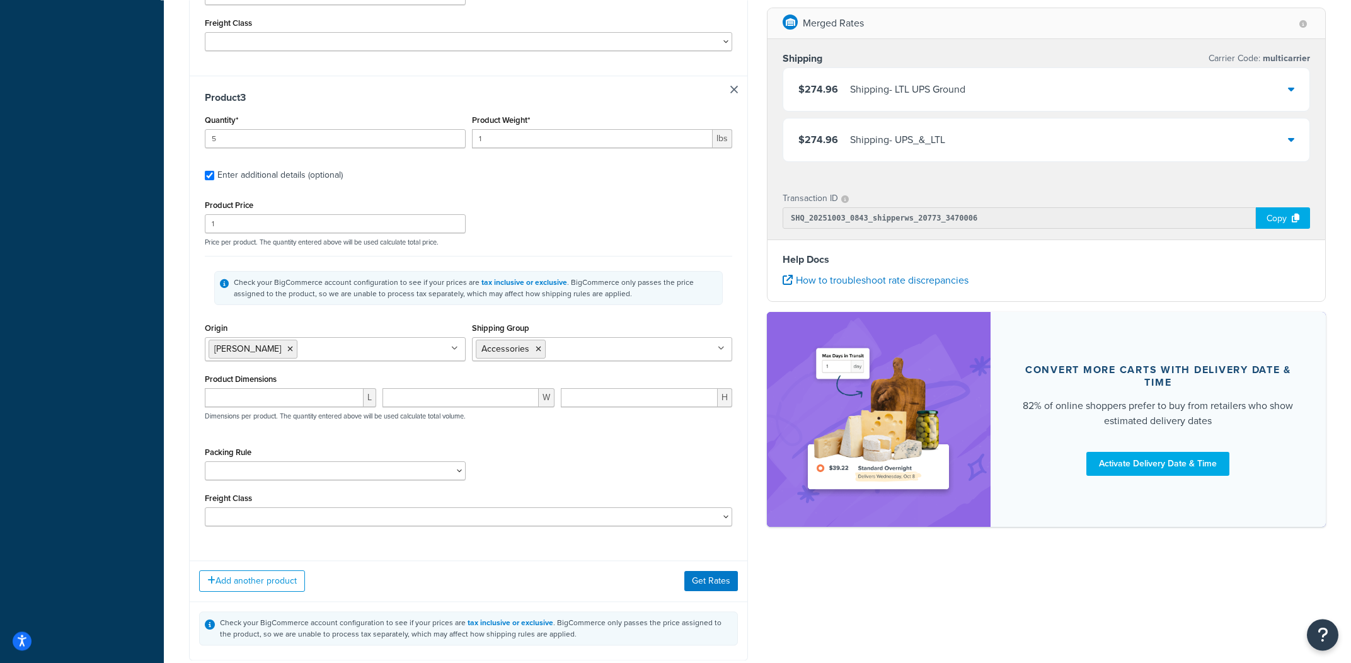
scroll to position [1118, 0]
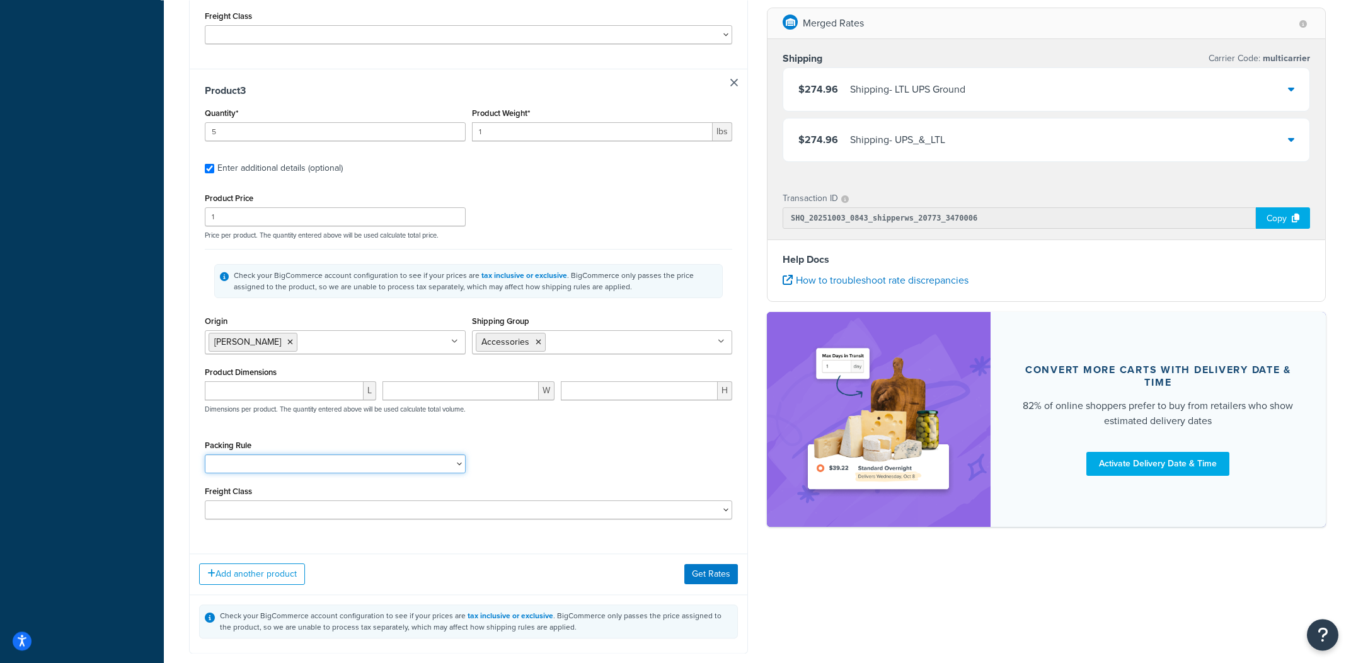
select select "240"
click option "Accessories" at bounding box center [0, 0] width 0 height 0
click at [586, 452] on div "Packing Rule Accessories Balusters Box Newel Fittings Handrail Handrails HOF Ma…" at bounding box center [469, 460] width 534 height 46
click at [706, 580] on button "Get Rates" at bounding box center [711, 574] width 54 height 20
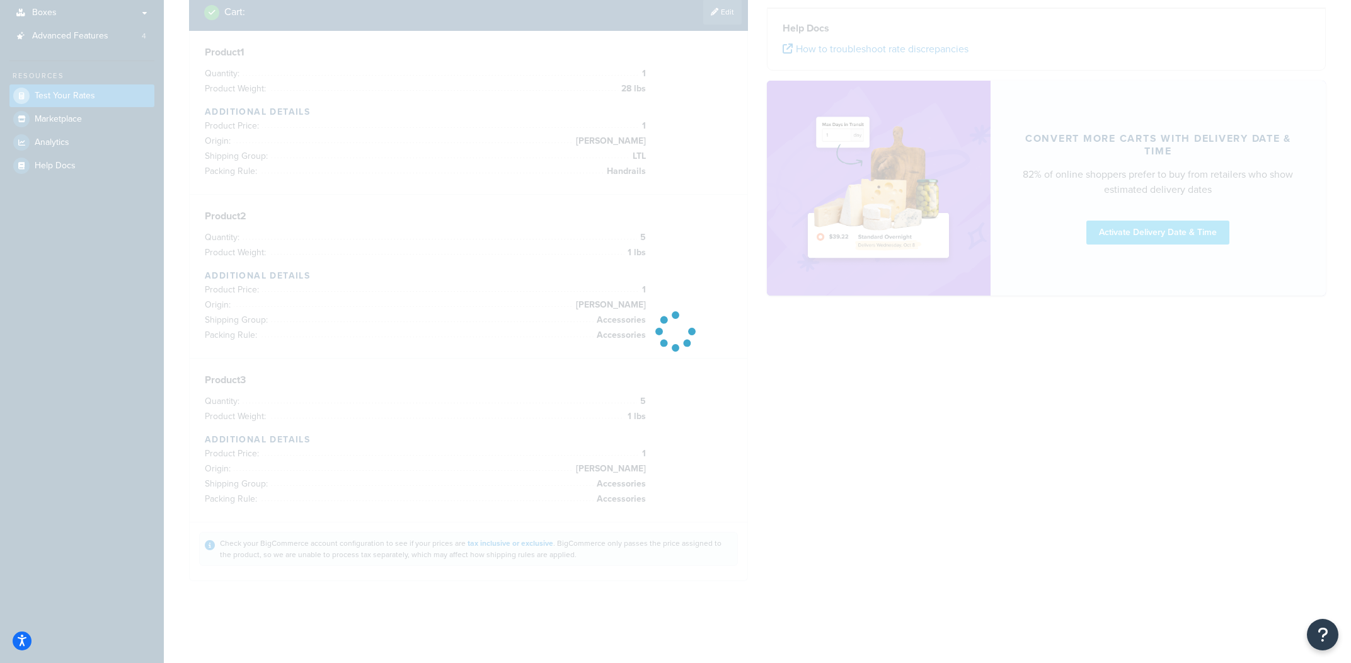
scroll to position [214, 0]
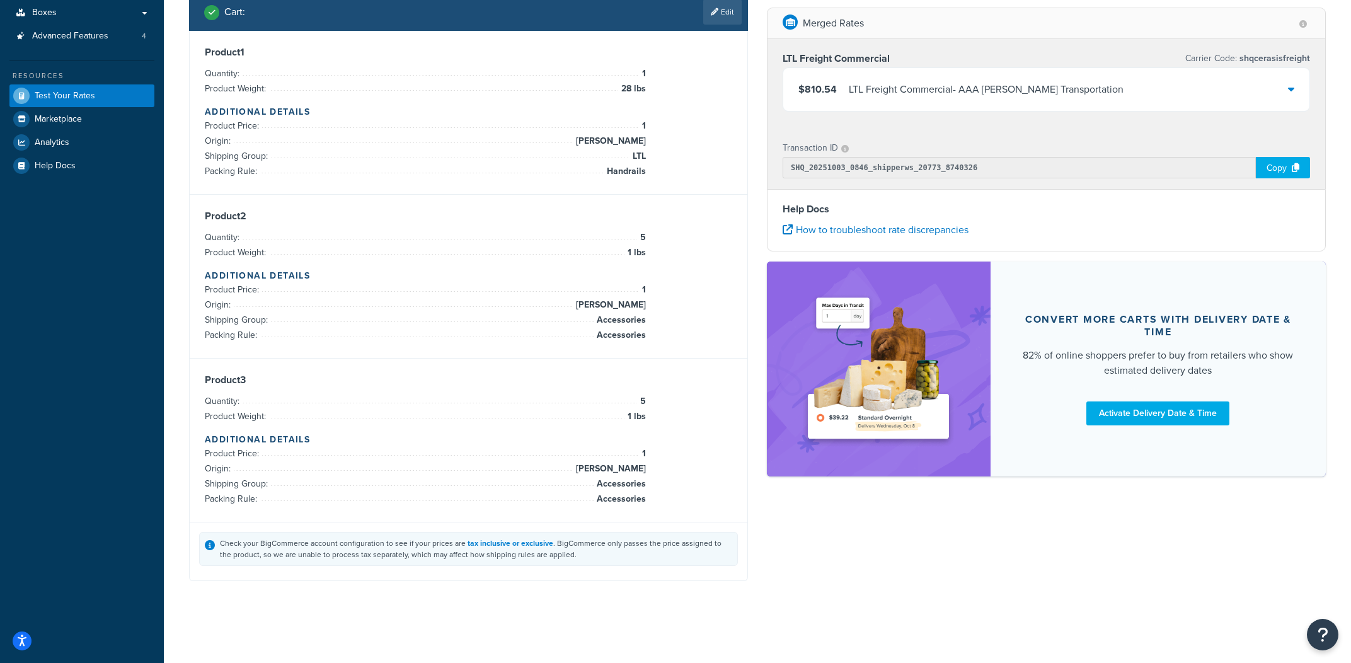
click at [1096, 124] on div "LTL Freight Commercial Carrier Code: shqcerasisfreight $810.54 LTL Freight Comm…" at bounding box center [1046, 83] width 558 height 89
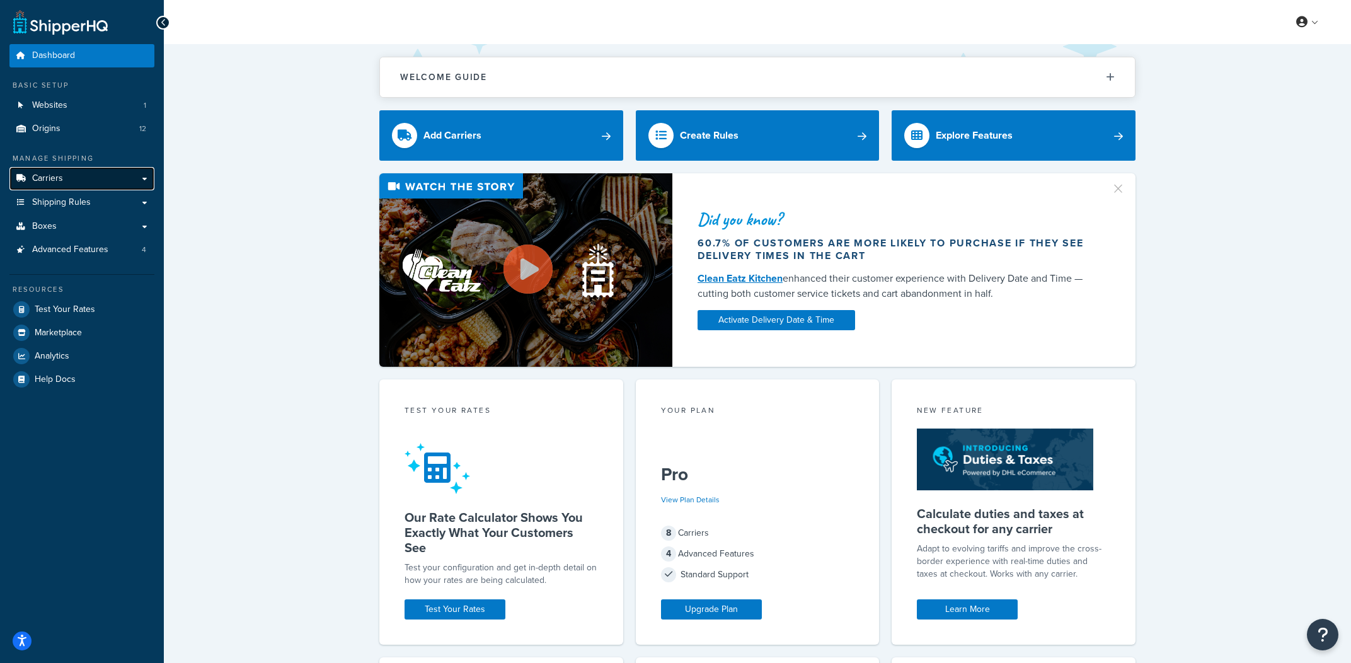
click at [77, 179] on link "Carriers" at bounding box center [81, 178] width 145 height 23
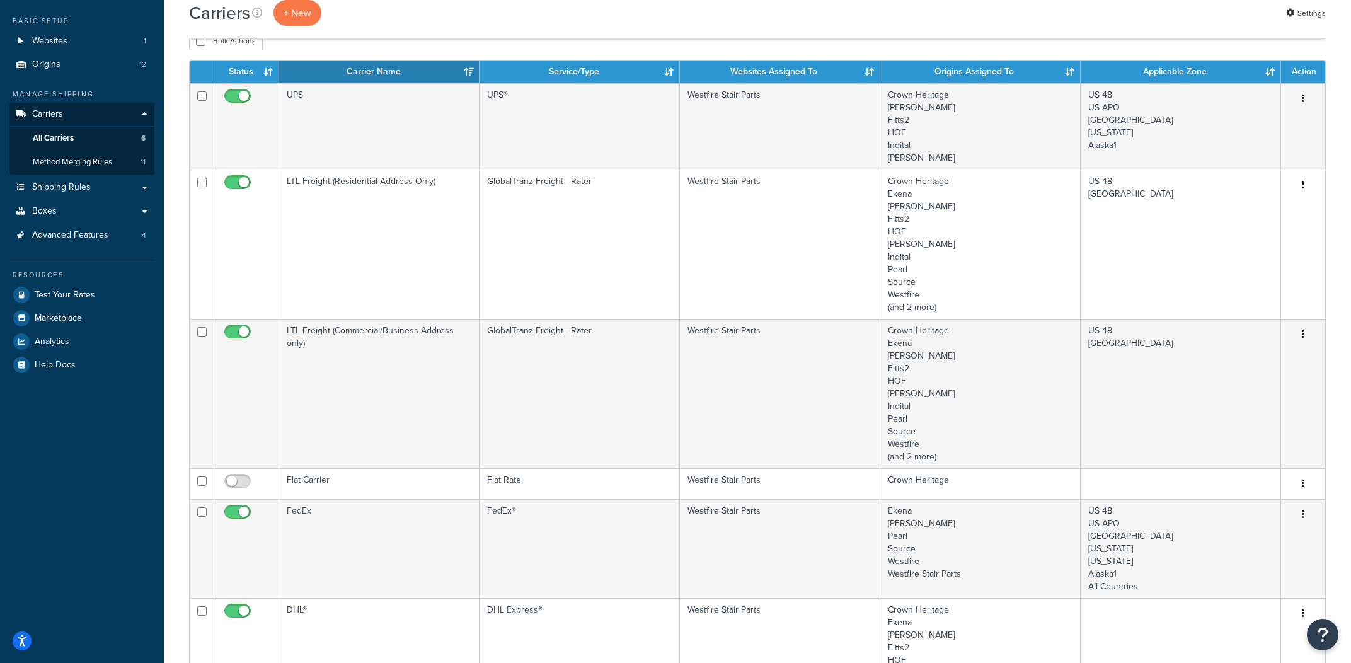
scroll to position [62, 0]
